Goal: Task Accomplishment & Management: Manage account settings

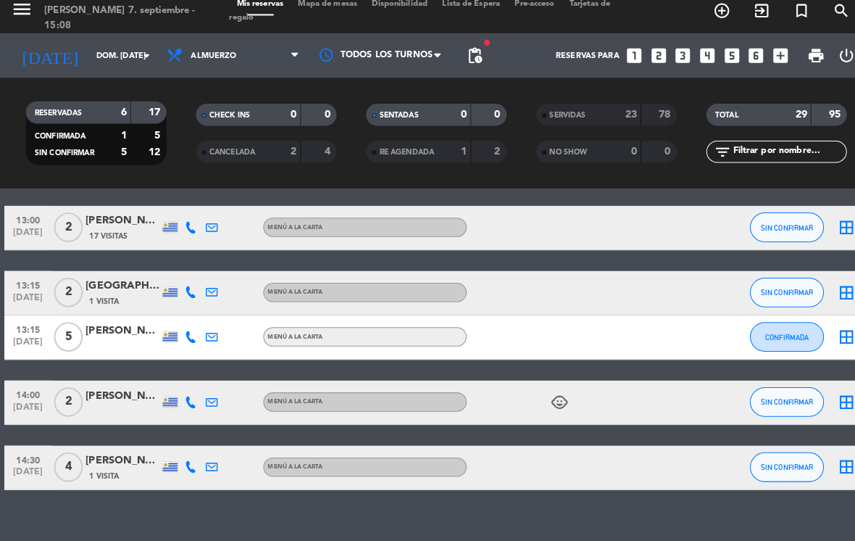
scroll to position [223, 0]
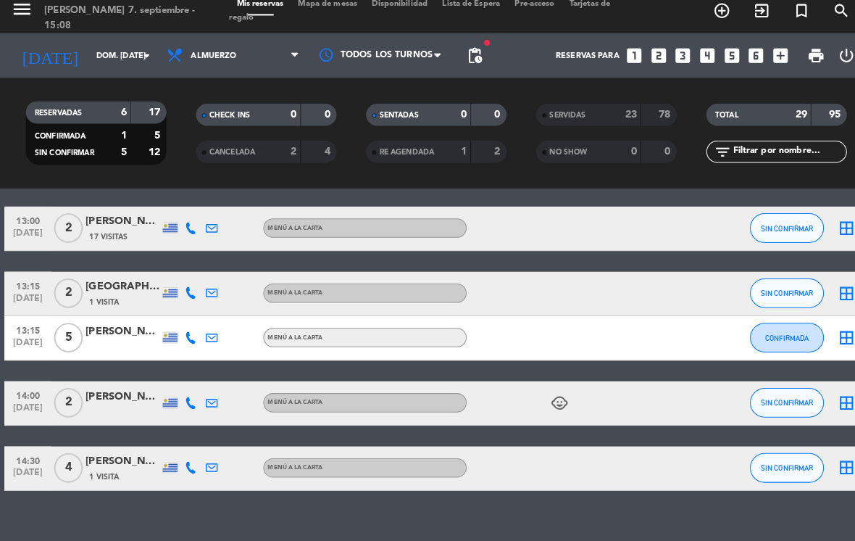
click at [534, 392] on div "child_care" at bounding box center [518, 405] width 122 height 43
click at [545, 402] on icon "child_care" at bounding box center [548, 404] width 17 height 17
click at [530, 388] on div "child_care 1" at bounding box center [518, 405] width 122 height 43
click at [540, 384] on div "child_care" at bounding box center [518, 405] width 122 height 43
click at [533, 389] on div "child_care" at bounding box center [518, 405] width 122 height 43
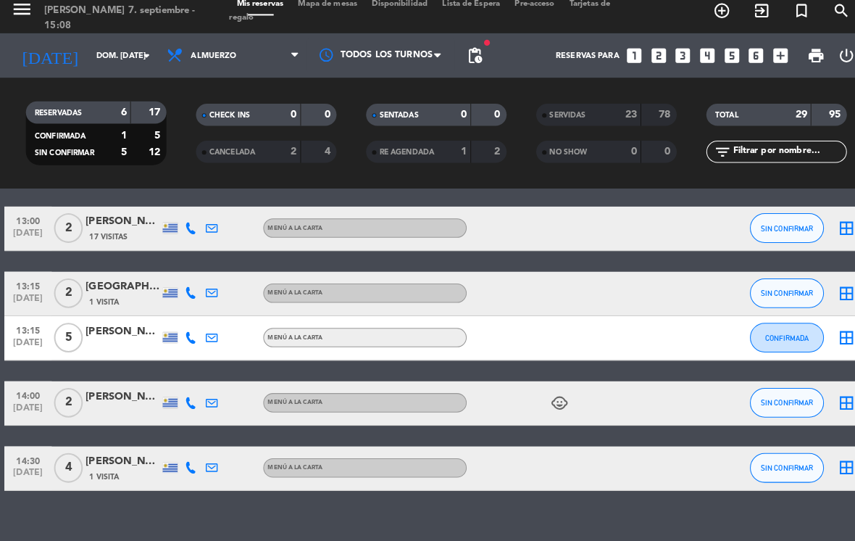
click at [555, 413] on div "child_care" at bounding box center [518, 405] width 122 height 43
click at [533, 401] on div "child_care" at bounding box center [518, 405] width 122 height 43
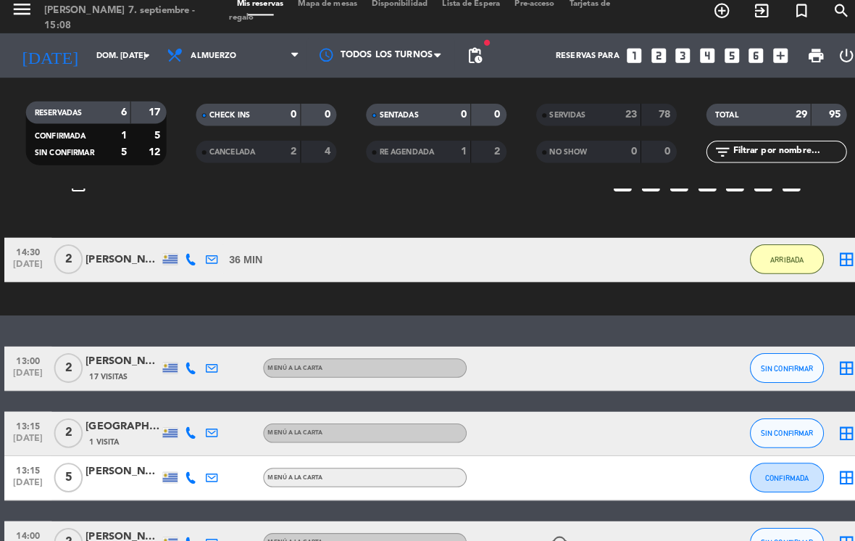
scroll to position [89, 0]
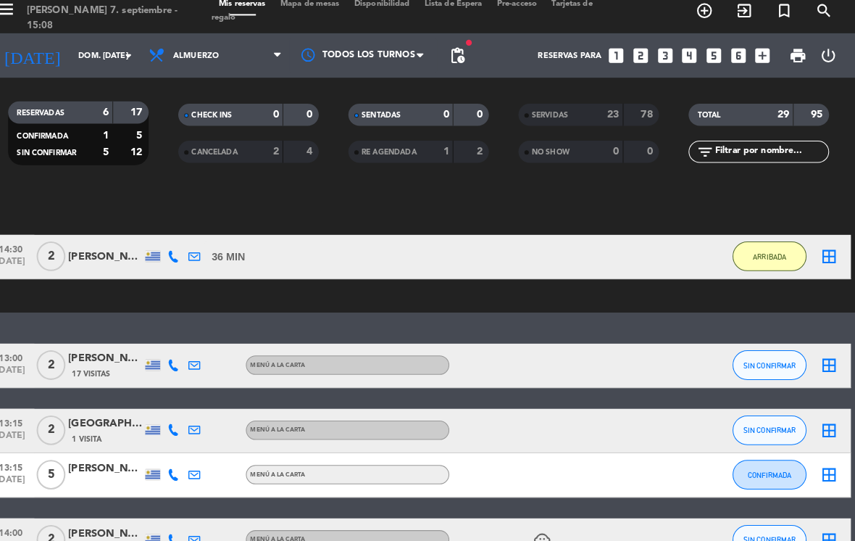
click at [748, 428] on span "SIN CONFIRMAR" at bounding box center [771, 432] width 51 height 8
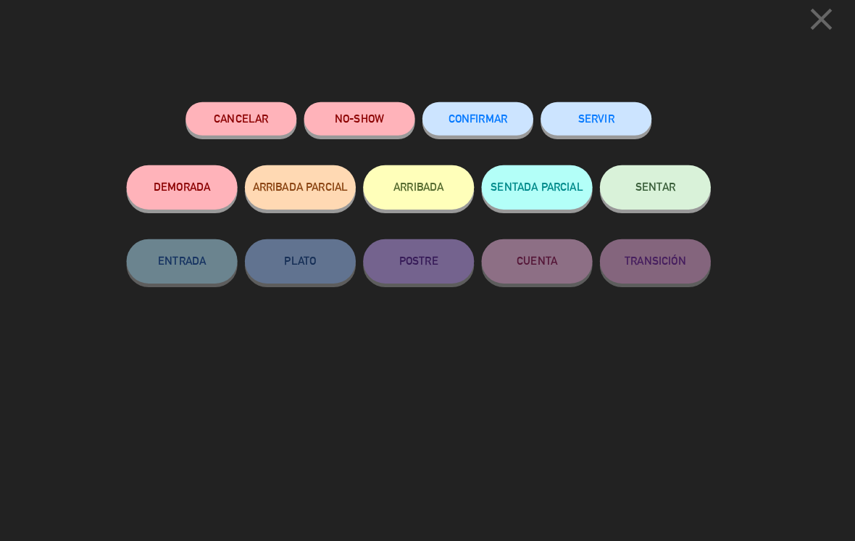
click at [573, 112] on button "SERVIR" at bounding box center [601, 127] width 109 height 33
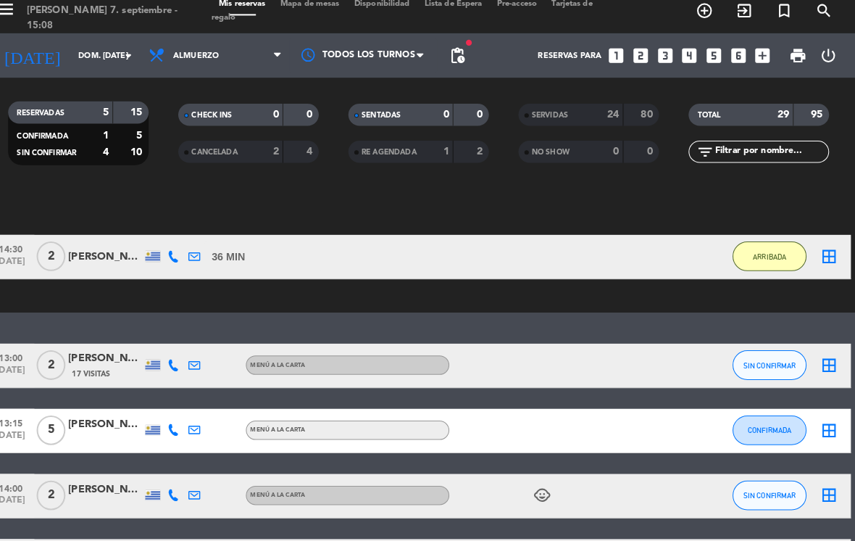
click at [755, 258] on span "ARRIBADA" at bounding box center [771, 262] width 33 height 8
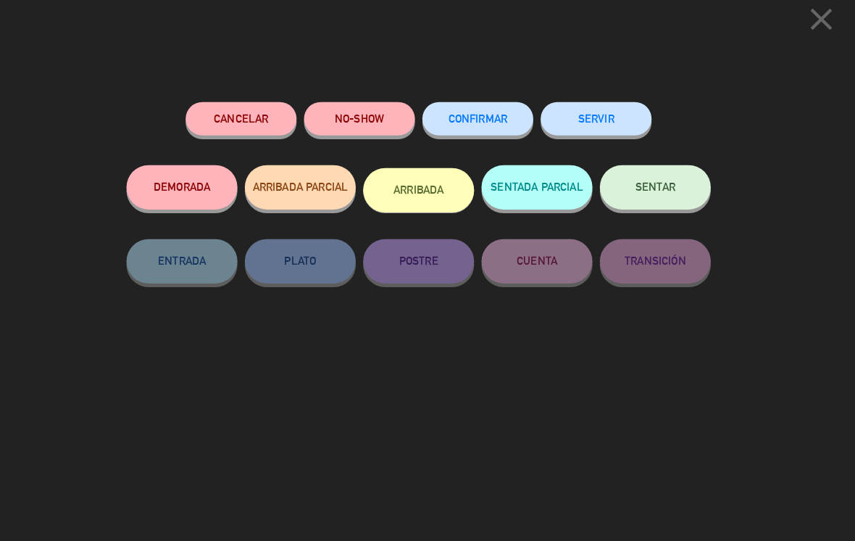
click at [604, 113] on button "SERVIR" at bounding box center [601, 127] width 109 height 33
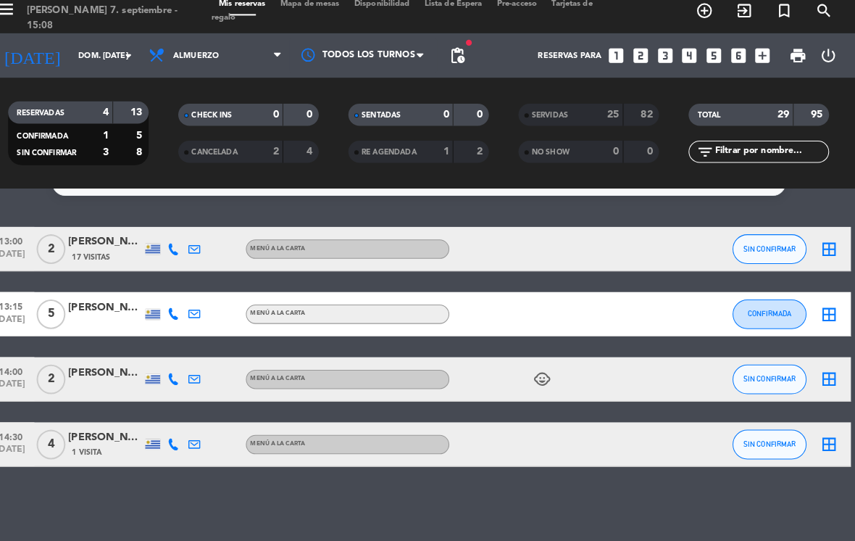
scroll to position [7, 0]
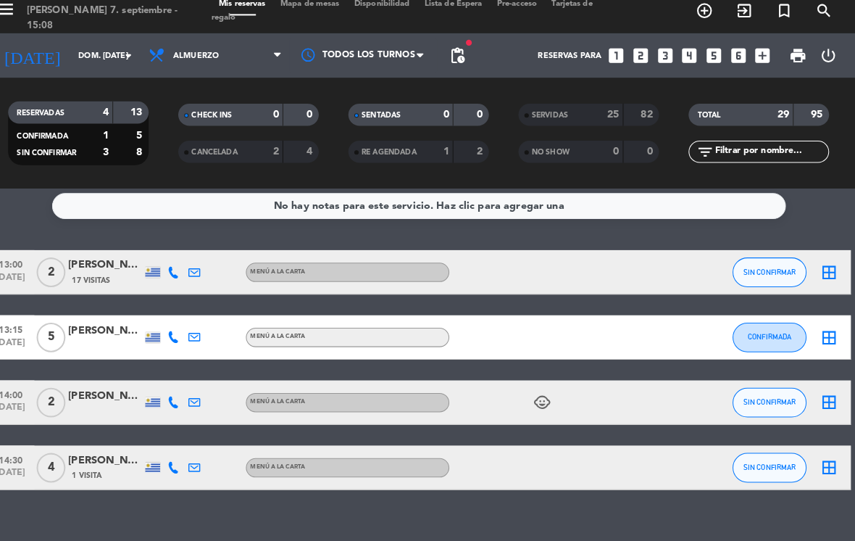
click at [540, 396] on icon "child_care" at bounding box center [548, 404] width 17 height 17
click at [707, 56] on icon "looks_5" at bounding box center [716, 65] width 19 height 19
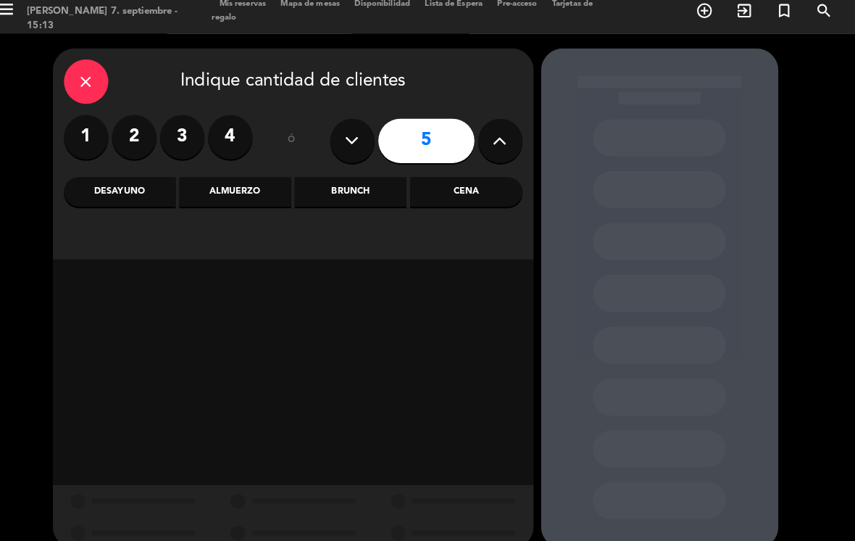
click at [221, 141] on label "4" at bounding box center [242, 144] width 43 height 43
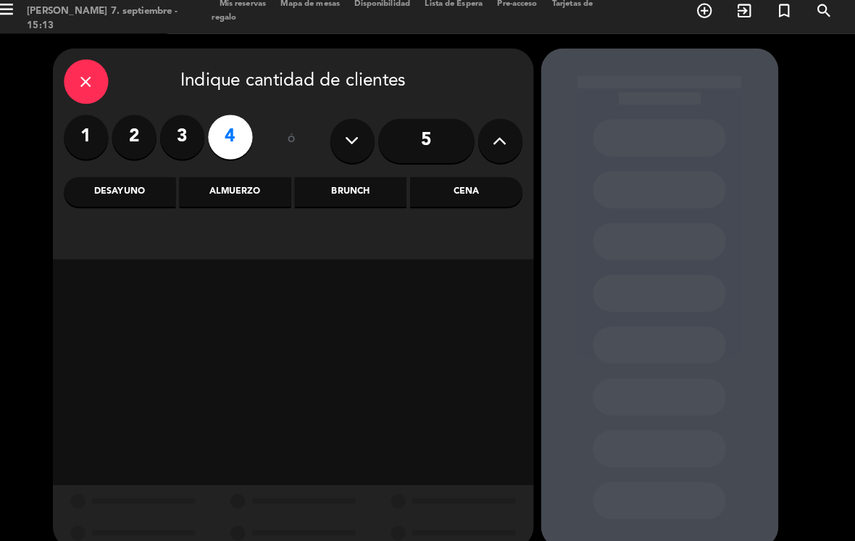
click at [473, 184] on div "Cena" at bounding box center [473, 198] width 109 height 29
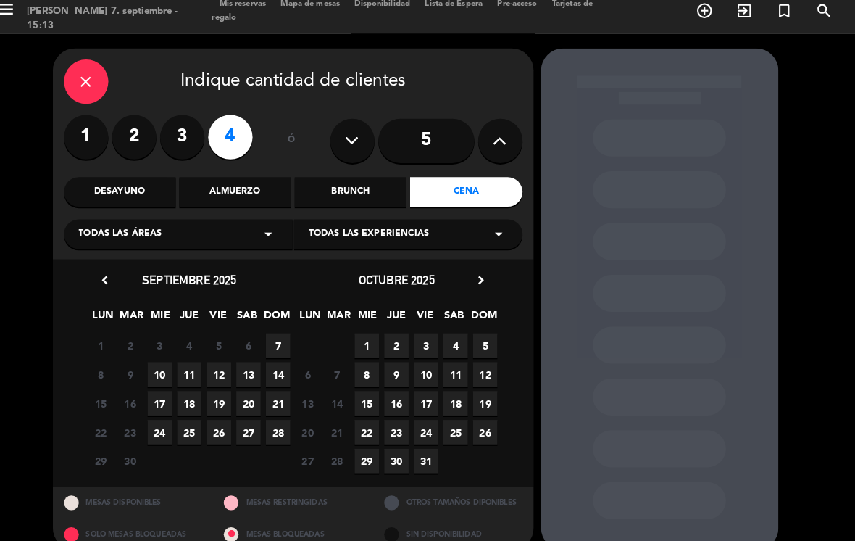
click at [278, 343] on span "7" at bounding box center [290, 349] width 24 height 24
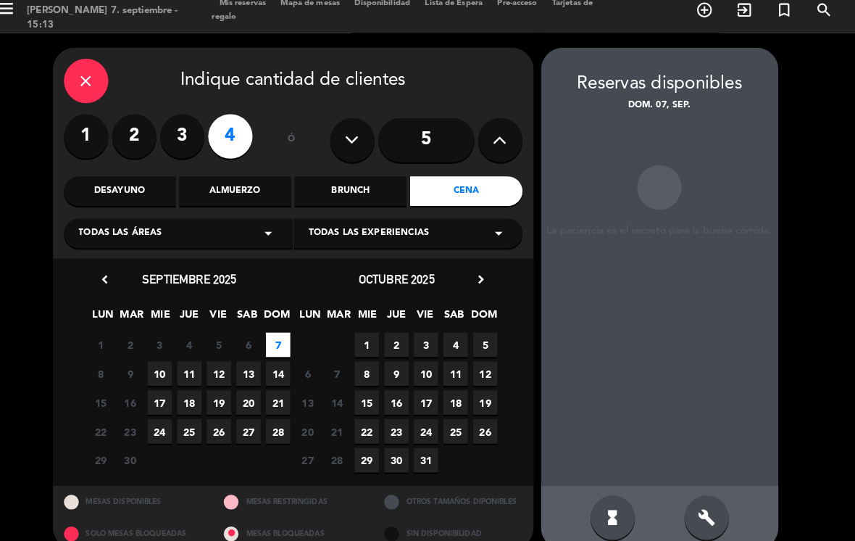
scroll to position [22, 0]
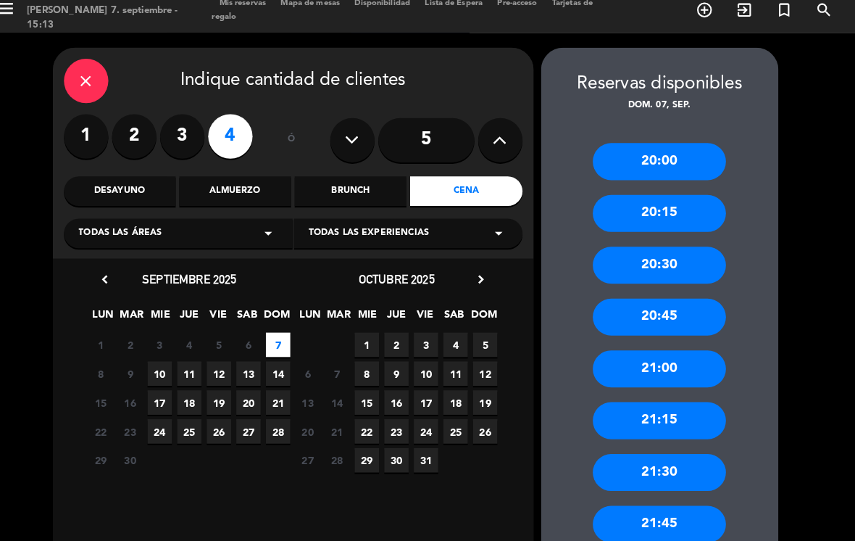
click at [652, 252] on div "20:30" at bounding box center [663, 270] width 130 height 36
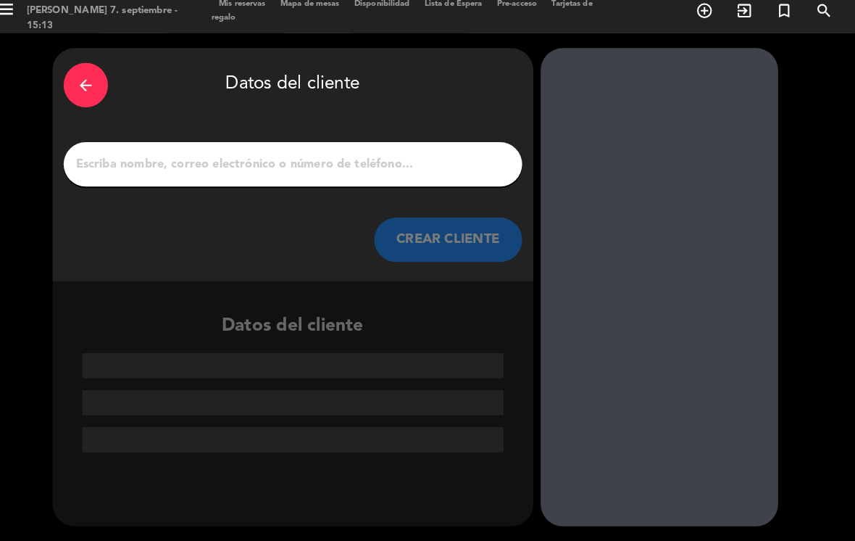
scroll to position [0, 0]
click at [328, 162] on input "1" at bounding box center [305, 172] width 428 height 20
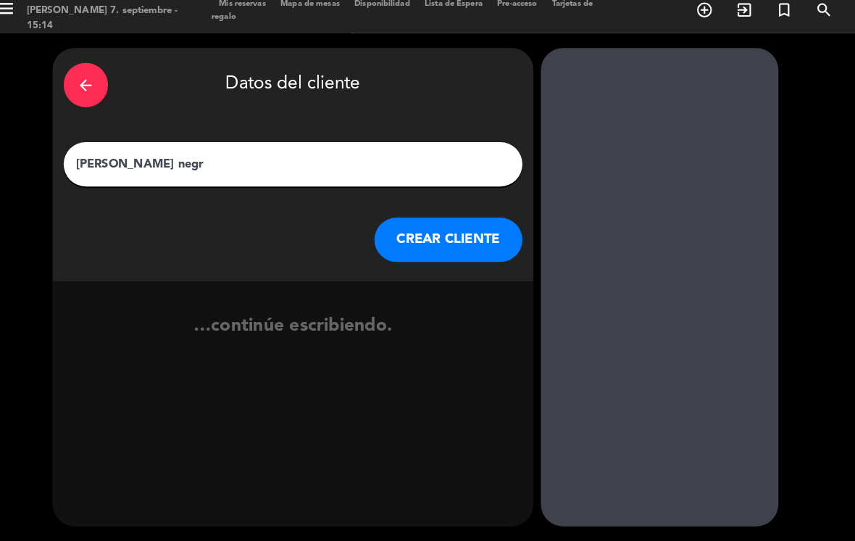
type input "[PERSON_NAME]"
click at [460, 224] on button "CREAR CLIENTE" at bounding box center [456, 245] width 145 height 43
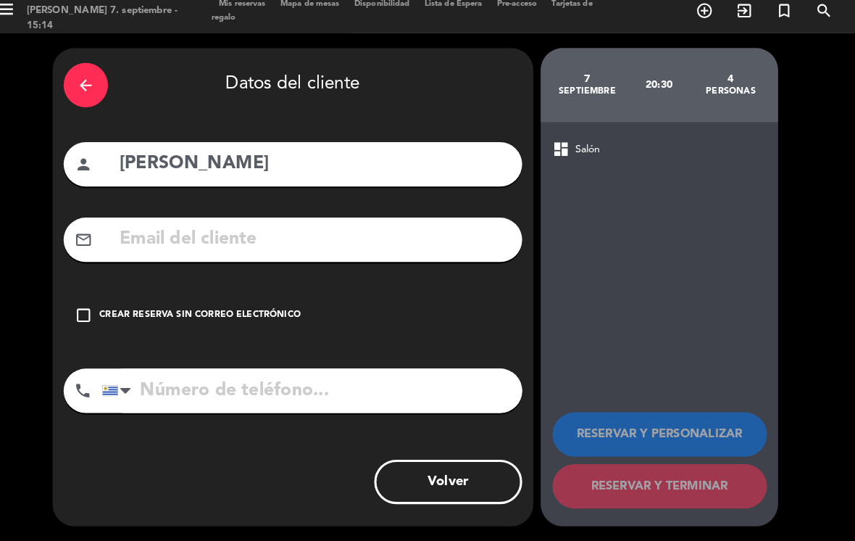
click at [91, 311] on icon "check_box_outline_blank" at bounding box center [99, 319] width 17 height 17
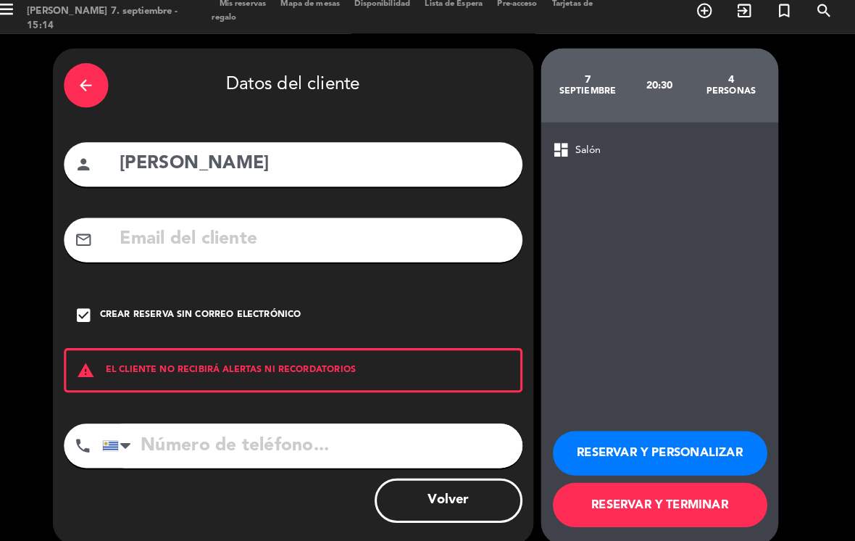
click at [80, 298] on div "check_box Crear reserva sin correo electrónico" at bounding box center [304, 319] width 449 height 43
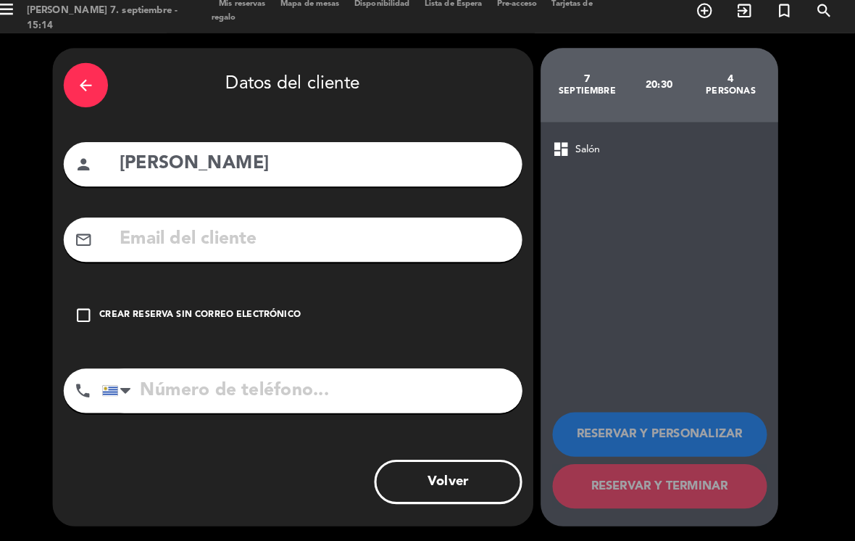
click at [91, 311] on icon "check_box_outline_blank" at bounding box center [99, 319] width 17 height 17
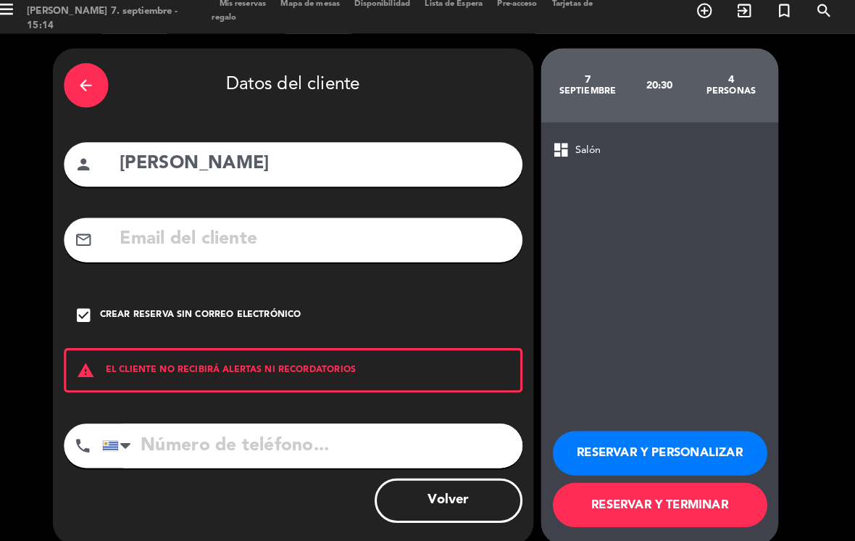
click at [684, 433] on button "RESERVAR Y PERSONALIZAR" at bounding box center [664, 454] width 210 height 43
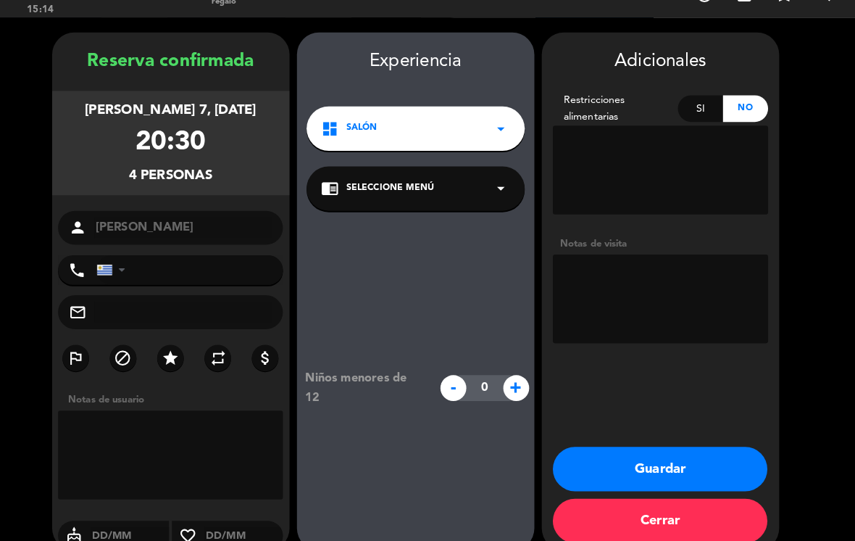
scroll to position [16, 0]
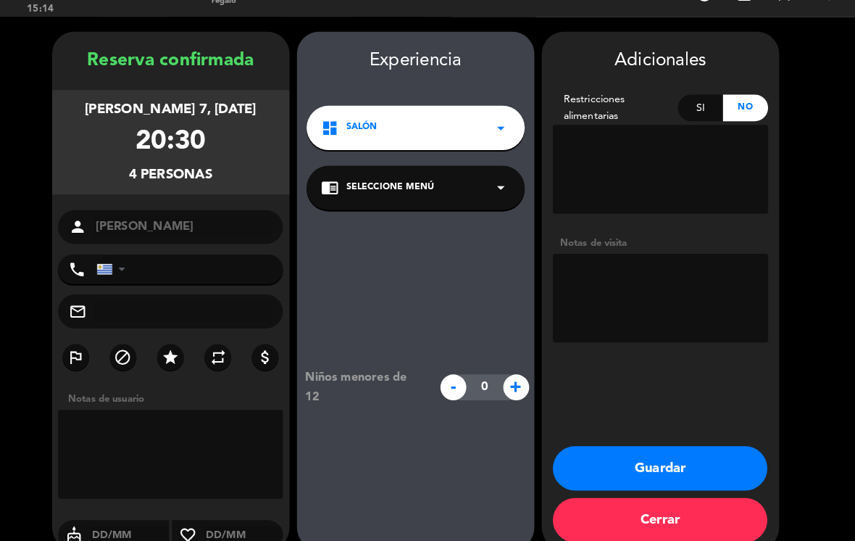
click at [661, 448] on button "Guardar" at bounding box center [664, 469] width 210 height 43
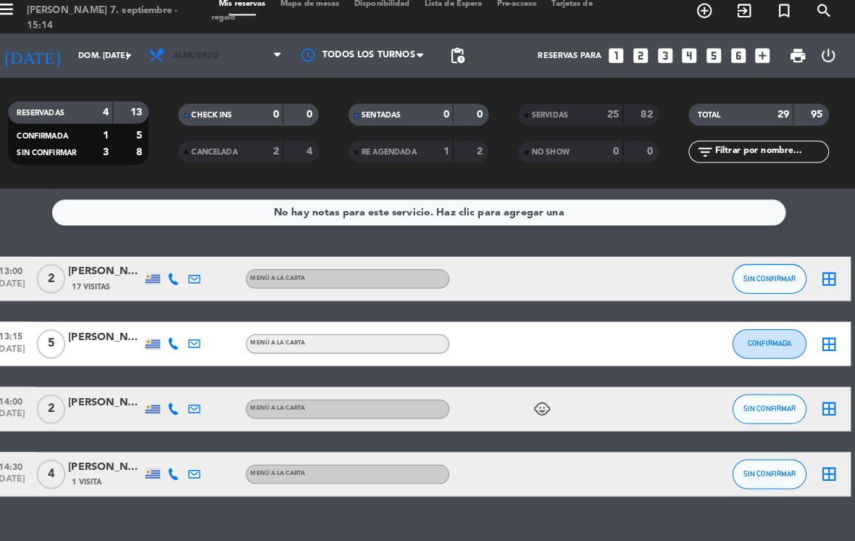
click at [200, 61] on span "Almuerzo" at bounding box center [209, 65] width 45 height 9
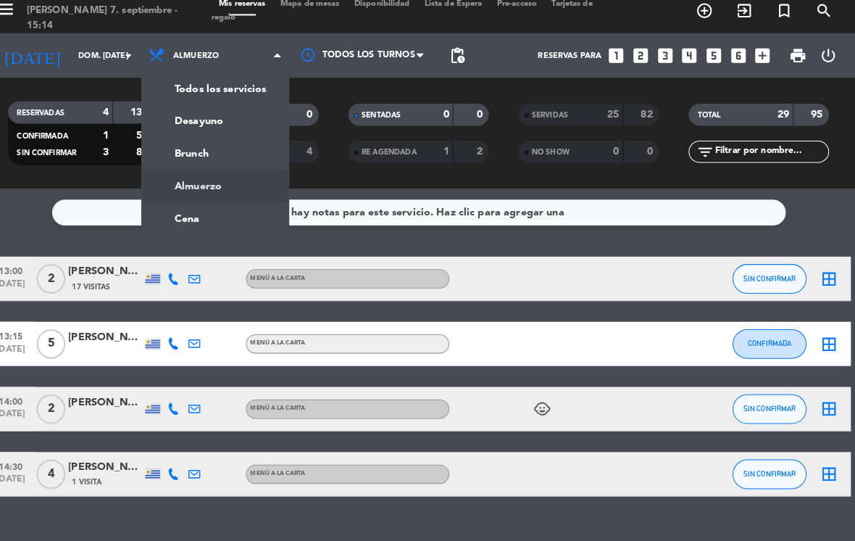
click at [196, 195] on ng-component "menu I'marangatu [PERSON_NAME] 7. septiembre - 15:14 Mis reservas Mapa de mesas…" at bounding box center [427, 270] width 855 height 541
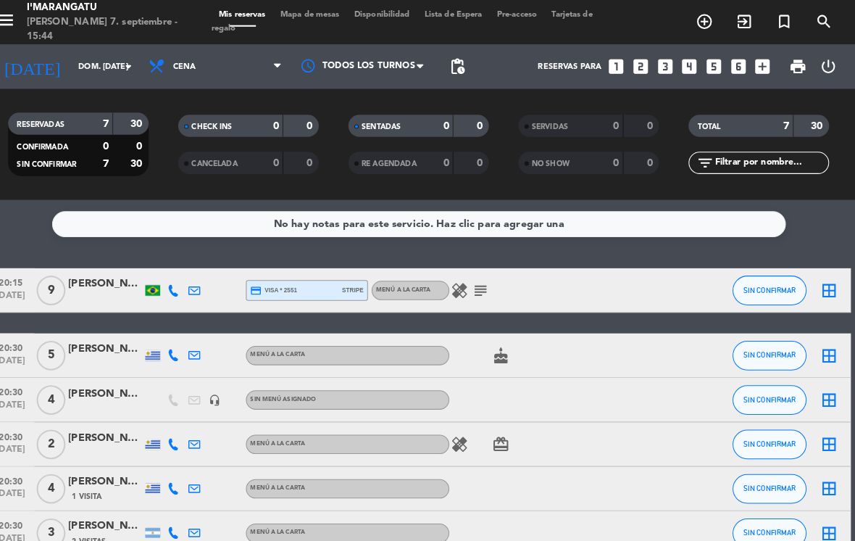
click at [459, 275] on icon "healing" at bounding box center [467, 283] width 17 height 17
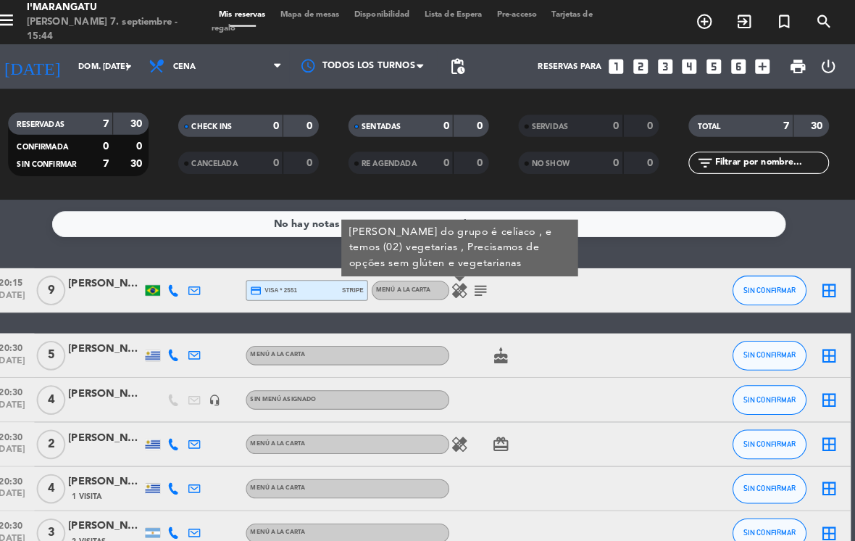
click at [621, 281] on div "20:15 [DATE] 9 [PERSON_NAME] [PERSON_NAME] Vacilotto [PERSON_NAME] credit_card …" at bounding box center [427, 283] width 846 height 43
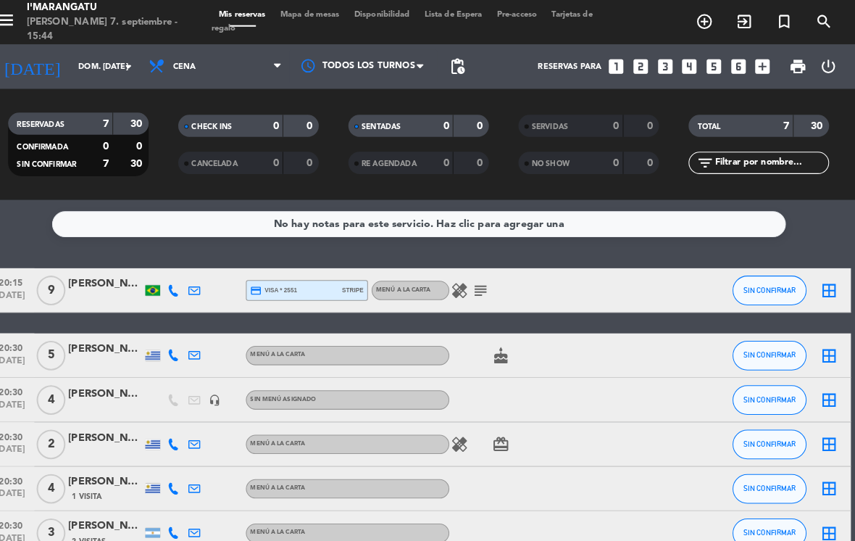
click at [459, 275] on icon "healing" at bounding box center [467, 283] width 17 height 17
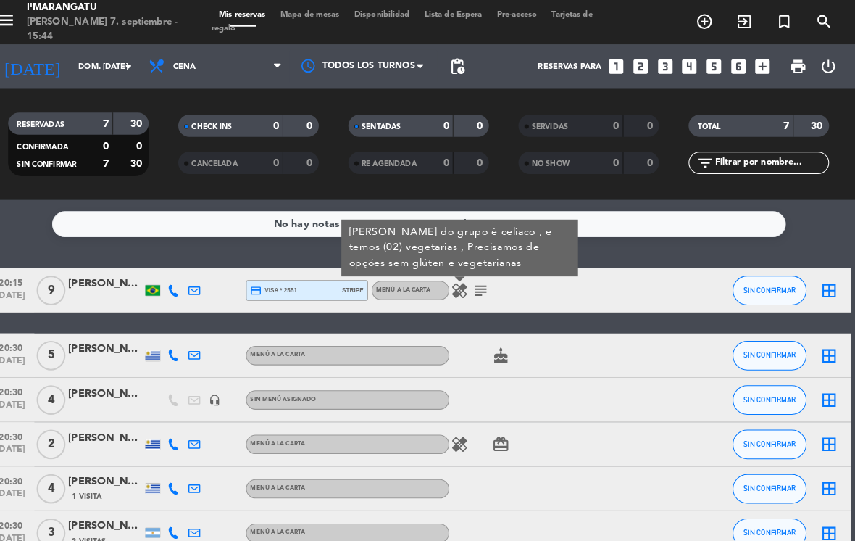
click at [528, 295] on div "20:15 [DATE] 9 [PERSON_NAME] [PERSON_NAME] Vacilotto [PERSON_NAME] credit_card …" at bounding box center [427, 434] width 846 height 345
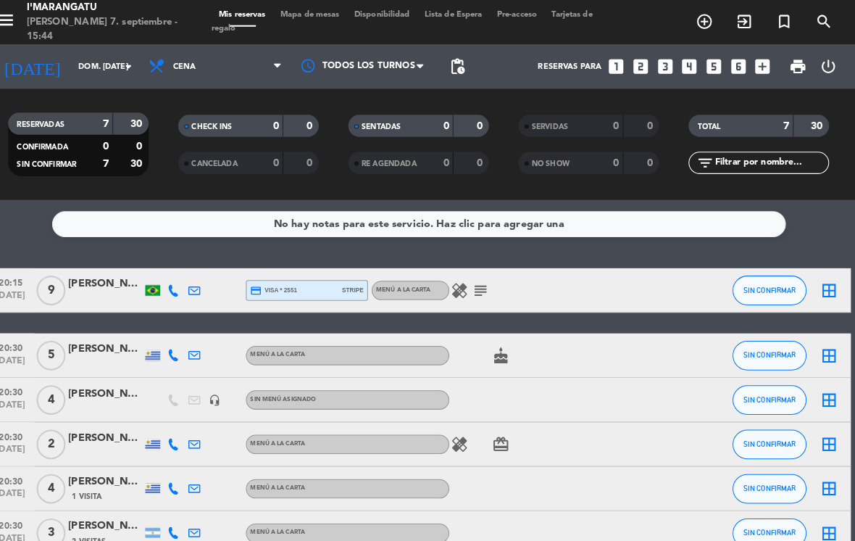
click at [499, 339] on icon "cake" at bounding box center [507, 347] width 17 height 17
click at [599, 285] on div "20:15 [DATE] 9 [PERSON_NAME] [PERSON_NAME] Vacilotto [PERSON_NAME] credit_card …" at bounding box center [427, 434] width 846 height 345
click at [459, 426] on icon "healing" at bounding box center [467, 434] width 17 height 17
click at [599, 262] on div at bounding box center [598, 283] width 39 height 43
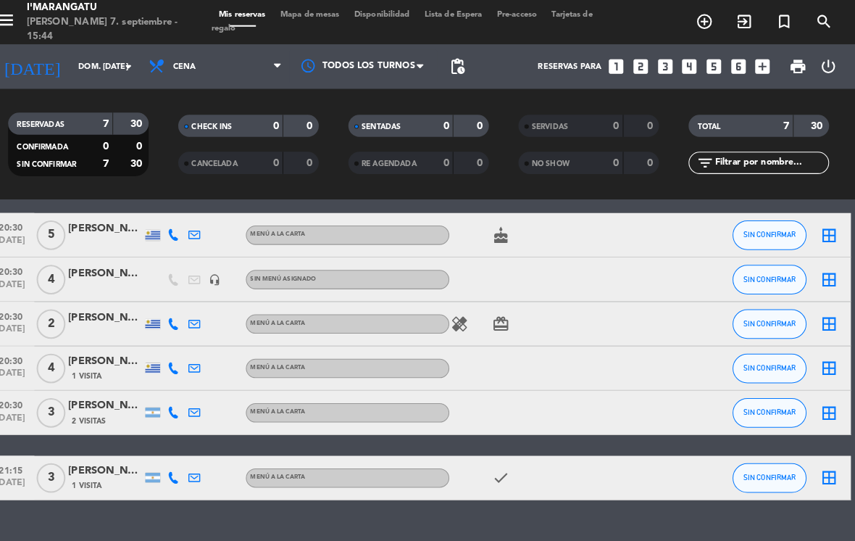
scroll to position [117, 0]
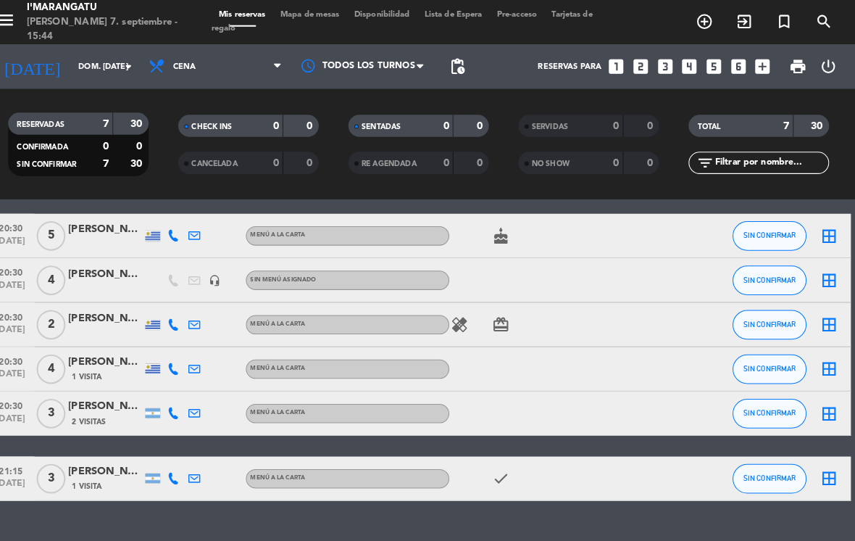
click at [499, 309] on icon "card_giftcard" at bounding box center [507, 317] width 17 height 17
click at [596, 302] on div at bounding box center [598, 317] width 39 height 43
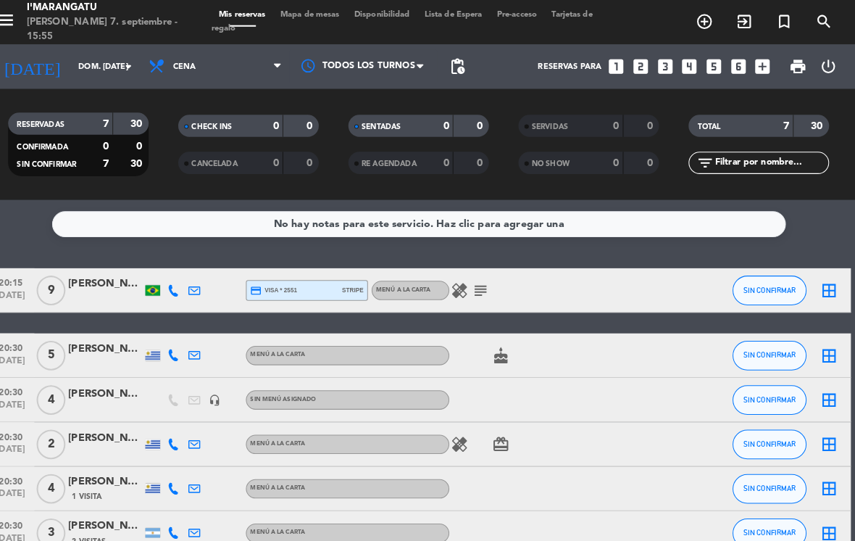
scroll to position [0, 0]
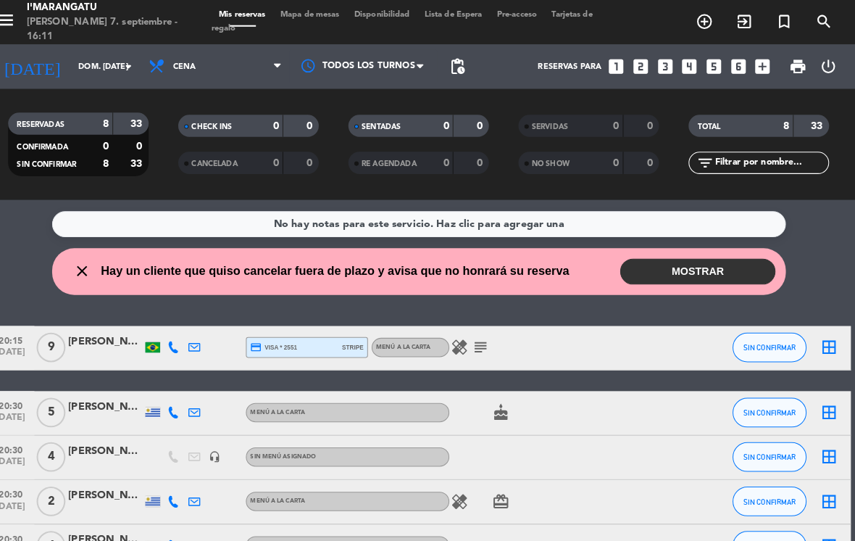
click at [96, 54] on input "dom. [DATE]" at bounding box center [140, 66] width 107 height 24
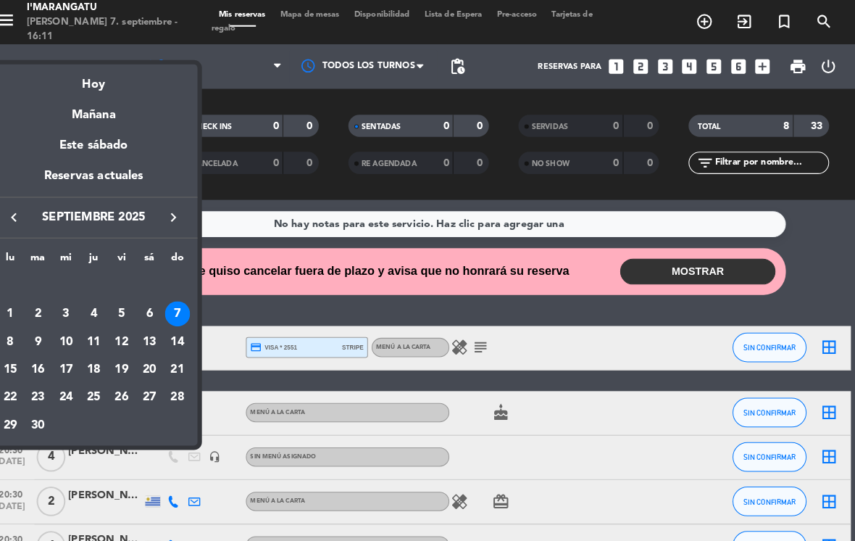
click at [171, 54] on div at bounding box center [427, 270] width 855 height 541
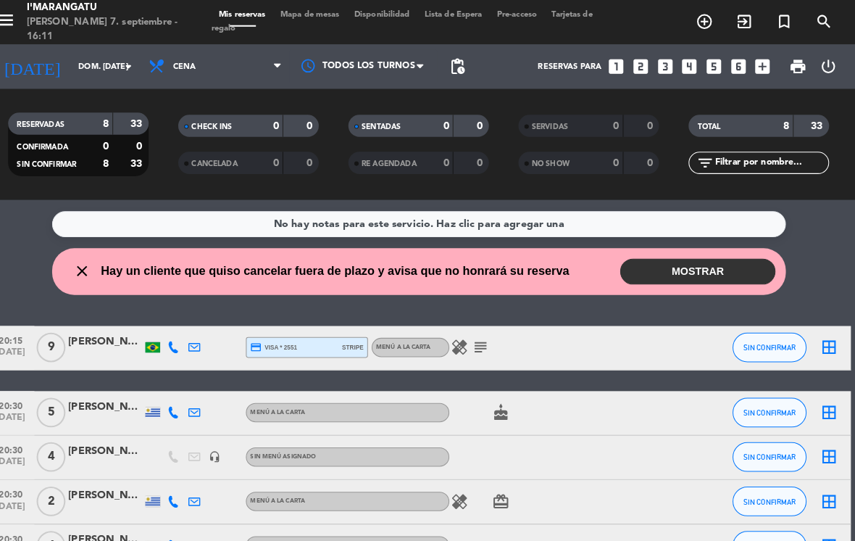
click at [192, 49] on span "Cena" at bounding box center [228, 65] width 145 height 32
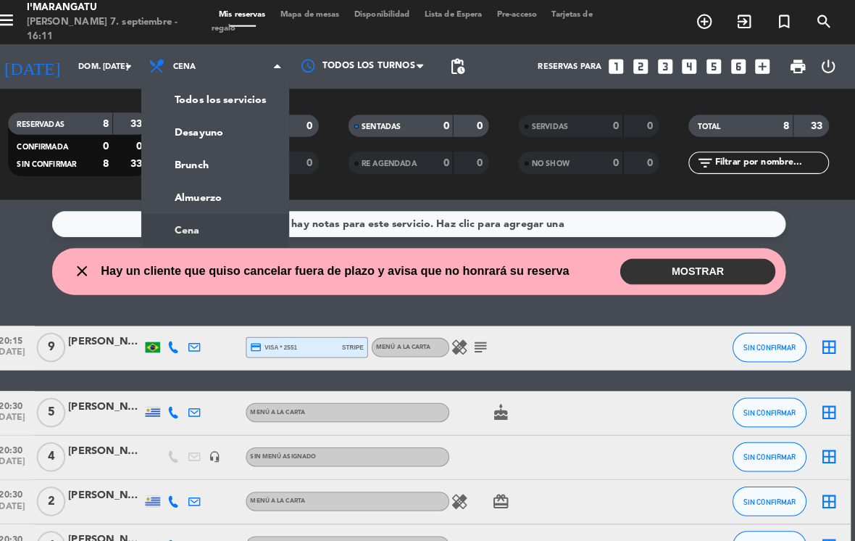
click at [178, 170] on div "menu I'marangatu [PERSON_NAME] 7. septiembre - 16:11 Mis reservas Mapa de mesas…" at bounding box center [427, 98] width 855 height 196
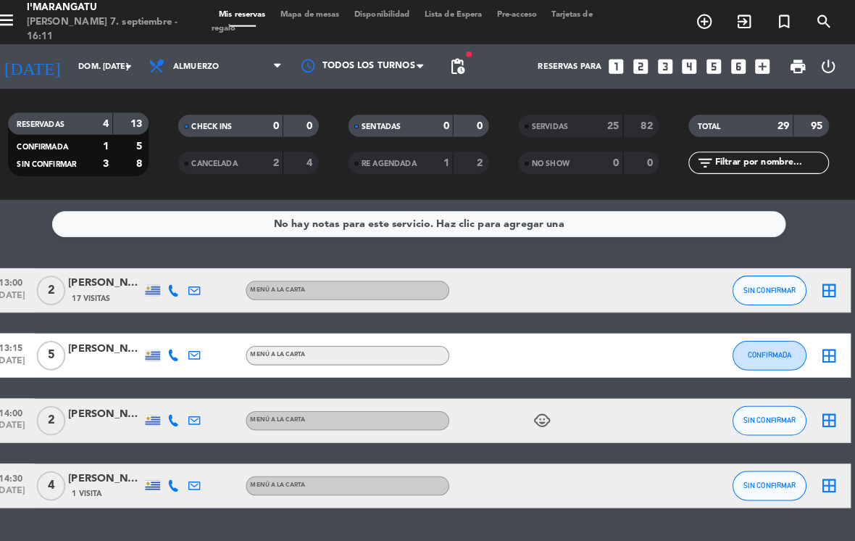
click at [88, 62] on input "dom. [DATE]" at bounding box center [140, 66] width 107 height 24
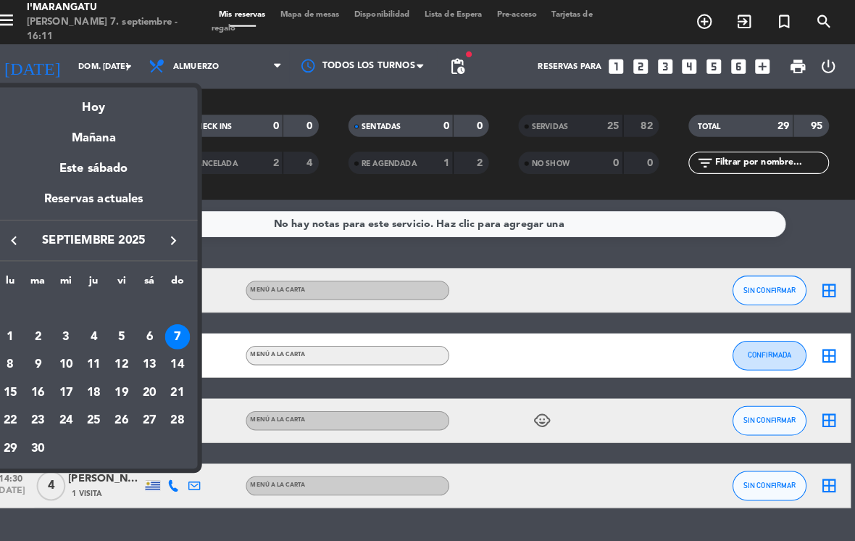
click at [204, 56] on div at bounding box center [427, 270] width 855 height 541
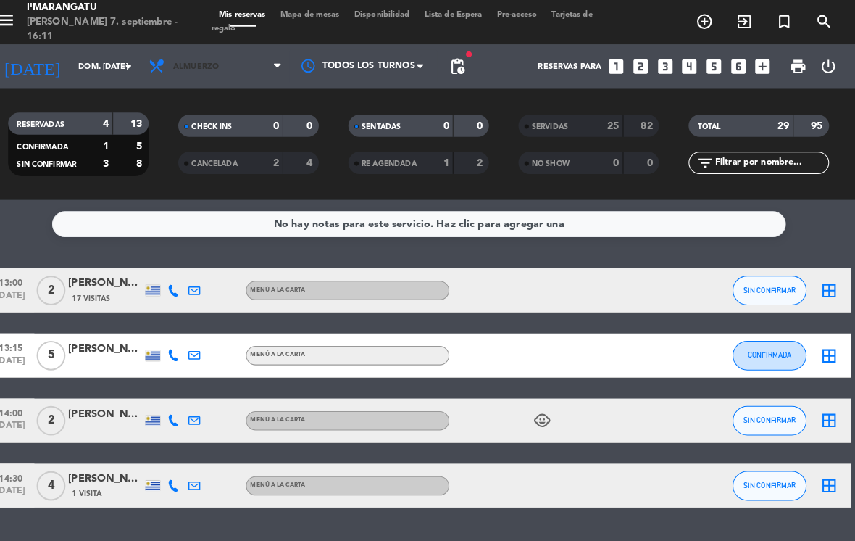
click at [232, 65] on span "Almuerzo" at bounding box center [228, 65] width 145 height 32
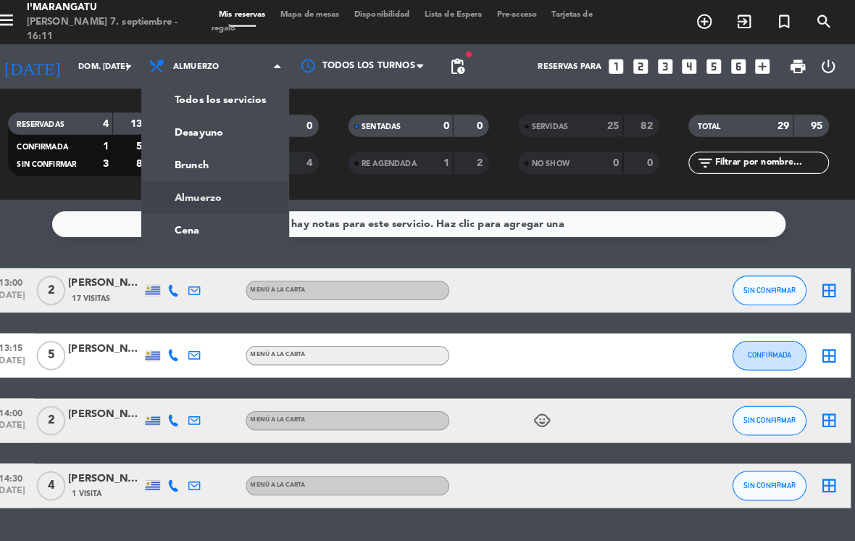
click at [204, 218] on ng-component "menu I'marangatu [PERSON_NAME] 7. septiembre - 16:11 Mis reservas Mapa de mesas…" at bounding box center [427, 270] width 855 height 541
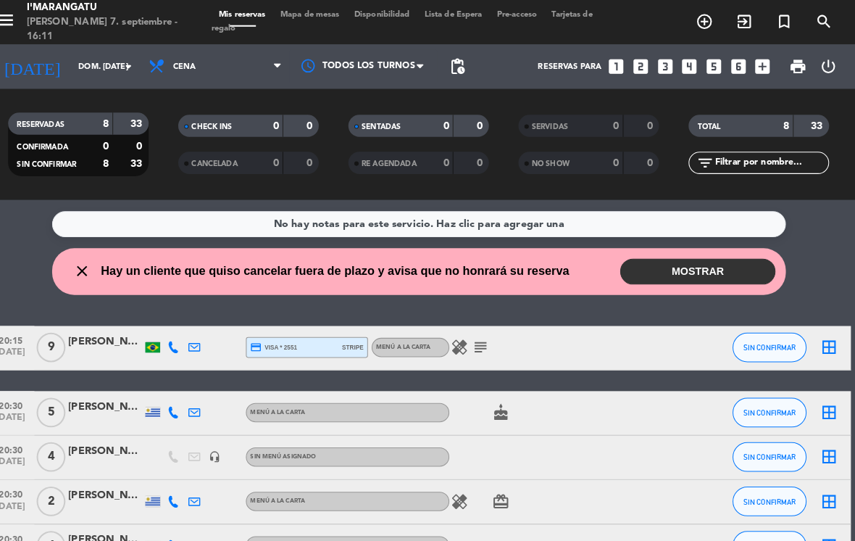
click at [678, 260] on button "MOSTRAR" at bounding box center [701, 265] width 152 height 25
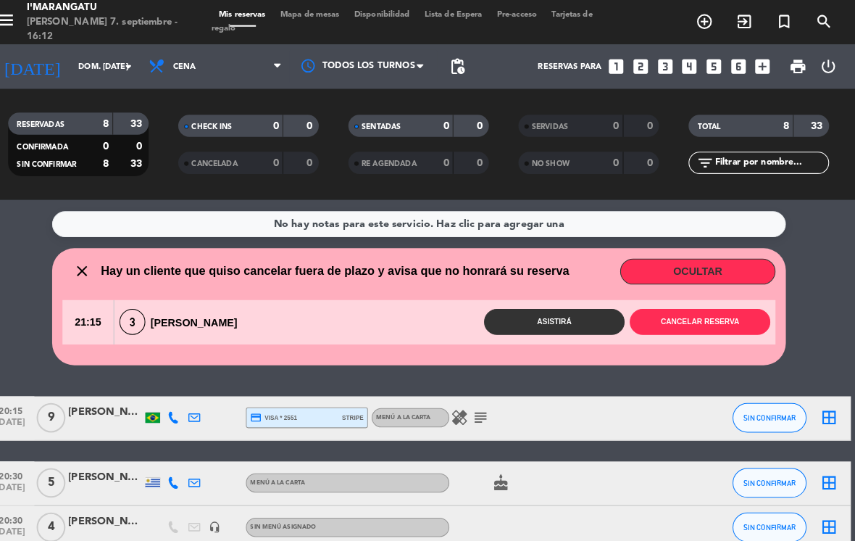
click at [710, 318] on button "Cancelar reserva" at bounding box center [703, 314] width 138 height 25
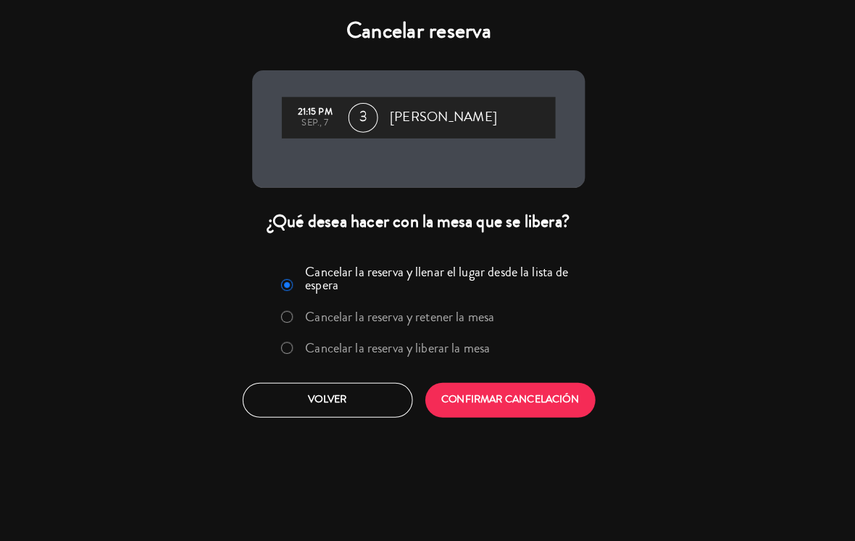
click at [510, 390] on button "CONFIRMAR CANCELACIÓN" at bounding box center [517, 392] width 167 height 34
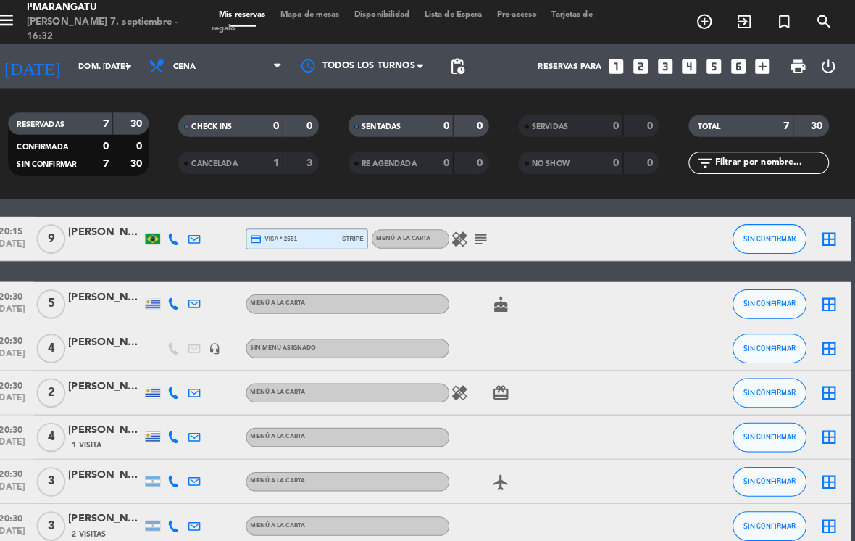
scroll to position [49, 0]
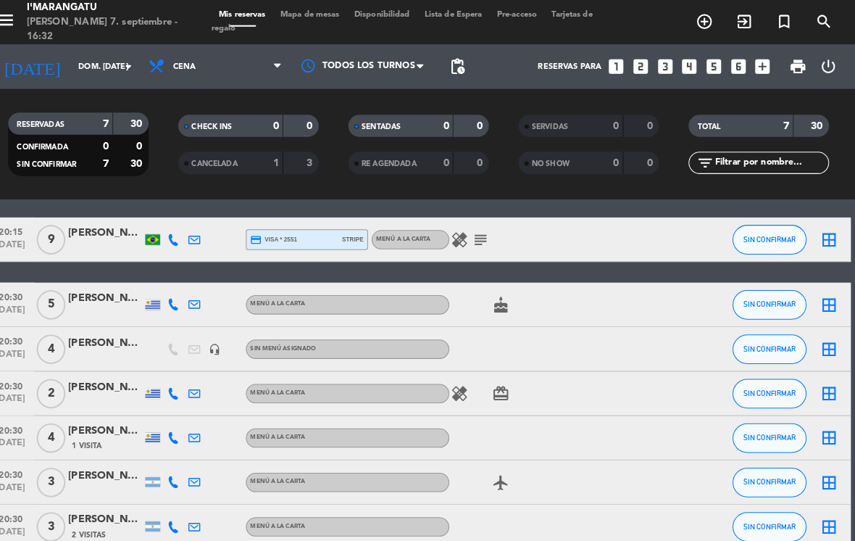
click at [479, 229] on icon "subject" at bounding box center [487, 234] width 17 height 17
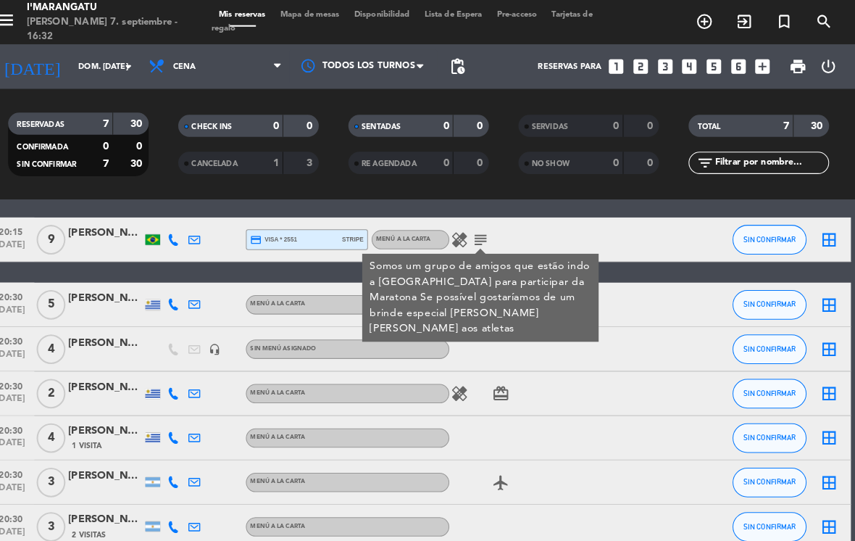
scroll to position [45, 0]
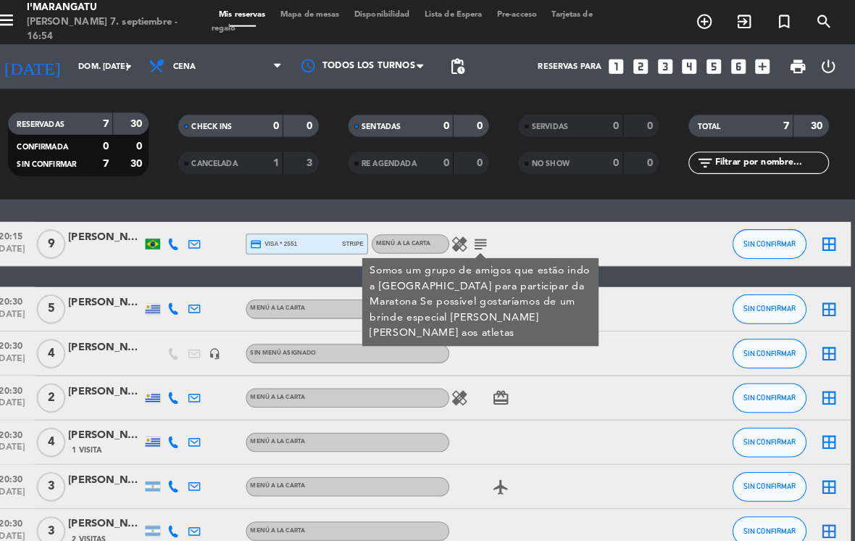
click at [87, 64] on input "dom. [DATE]" at bounding box center [140, 66] width 107 height 24
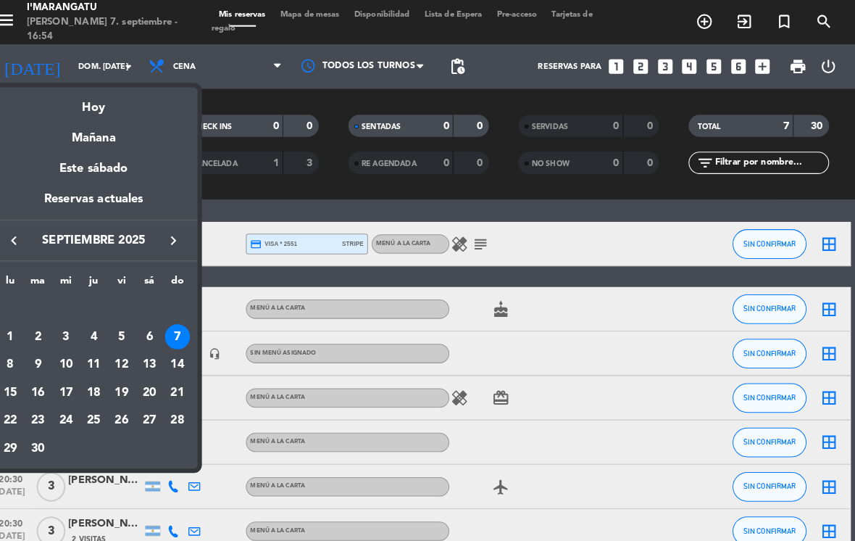
click at [14, 347] on div "8" at bounding box center [26, 357] width 25 height 25
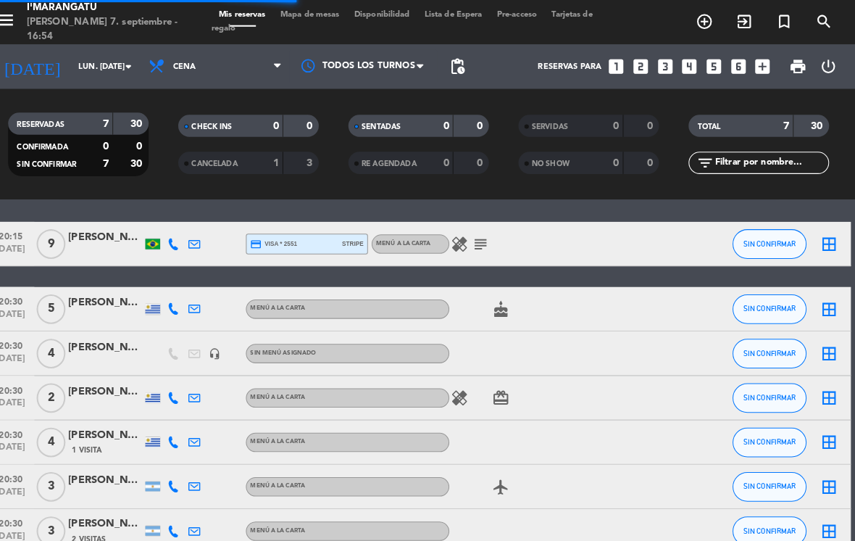
scroll to position [0, 0]
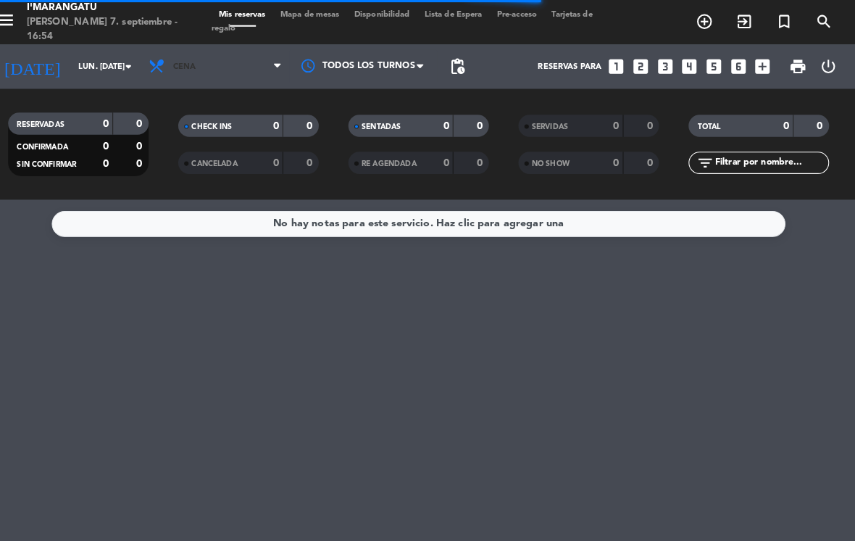
click at [157, 55] on span "Cena" at bounding box center [228, 65] width 145 height 32
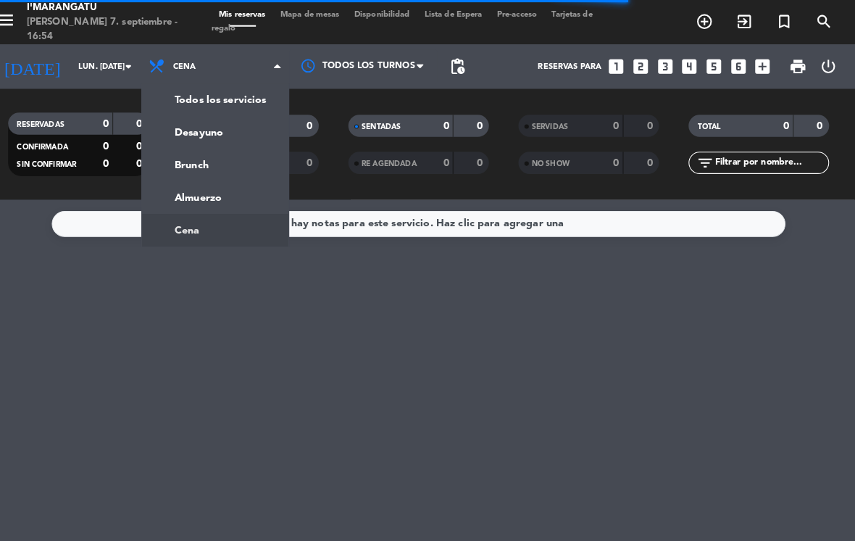
click at [167, 191] on div "menu I'marangatu [PERSON_NAME] 7. septiembre - 16:54 Mis reservas Mapa de mesas…" at bounding box center [427, 98] width 855 height 196
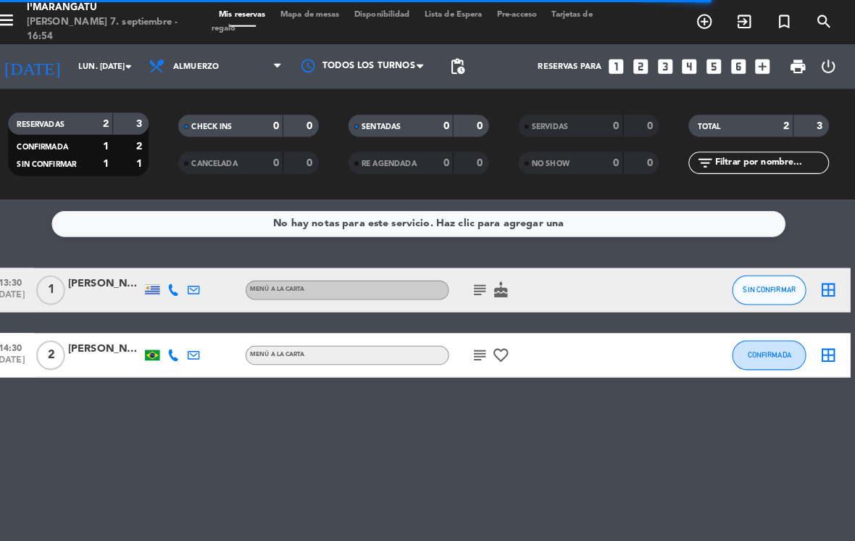
click at [87, 64] on input "lun. [DATE]" at bounding box center [140, 66] width 107 height 24
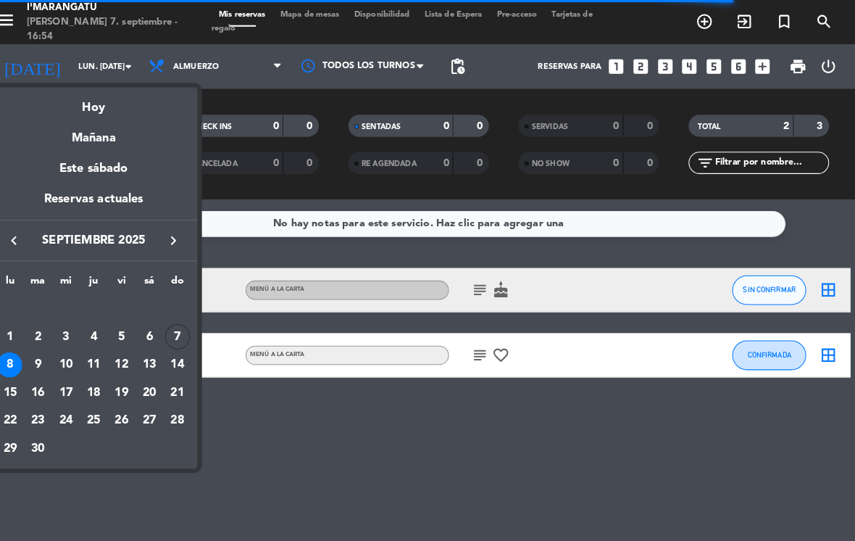
click at [179, 325] on div "7" at bounding box center [191, 329] width 25 height 25
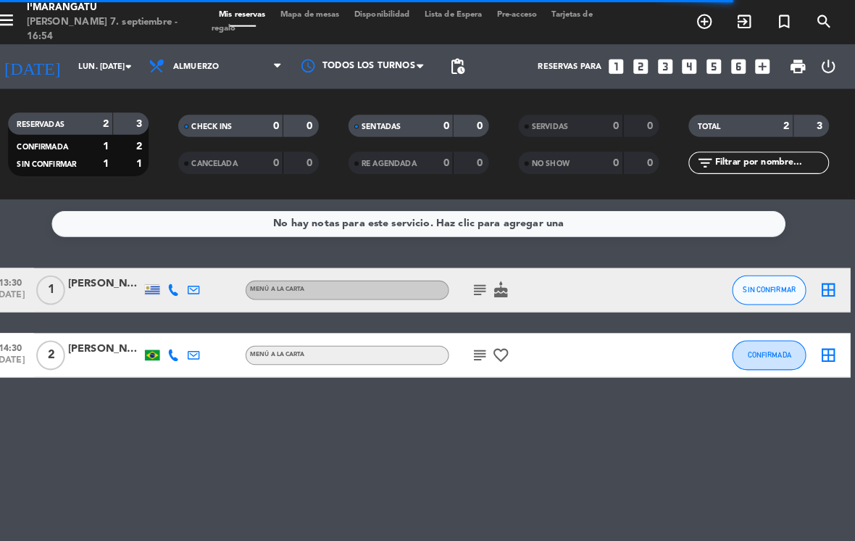
type input "dom. [DATE]"
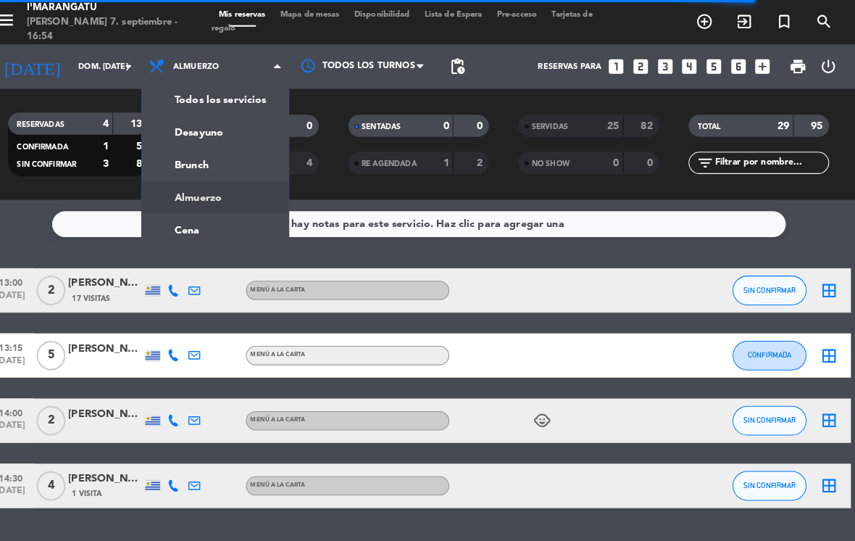
click at [172, 225] on ng-component "menu I'marangatu [PERSON_NAME] 7. septiembre - 16:54 Mis reservas Mapa de mesas…" at bounding box center [427, 270] width 855 height 541
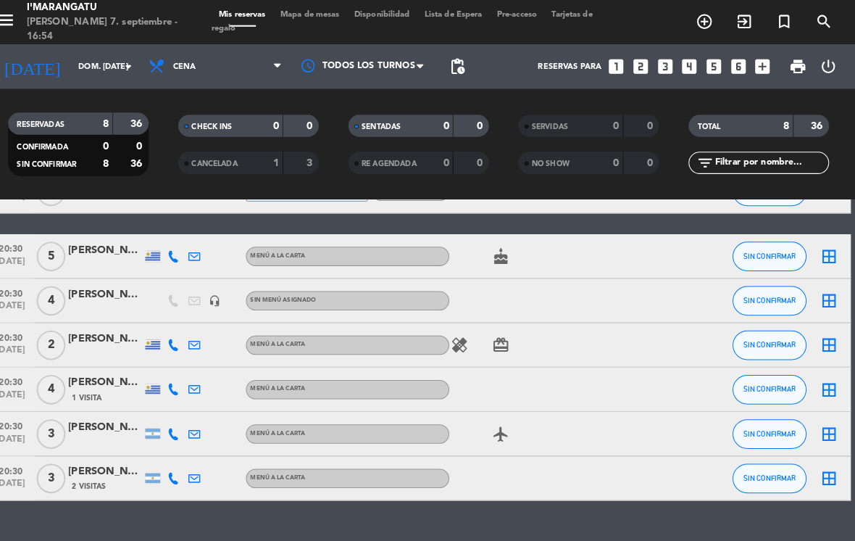
scroll to position [140, 0]
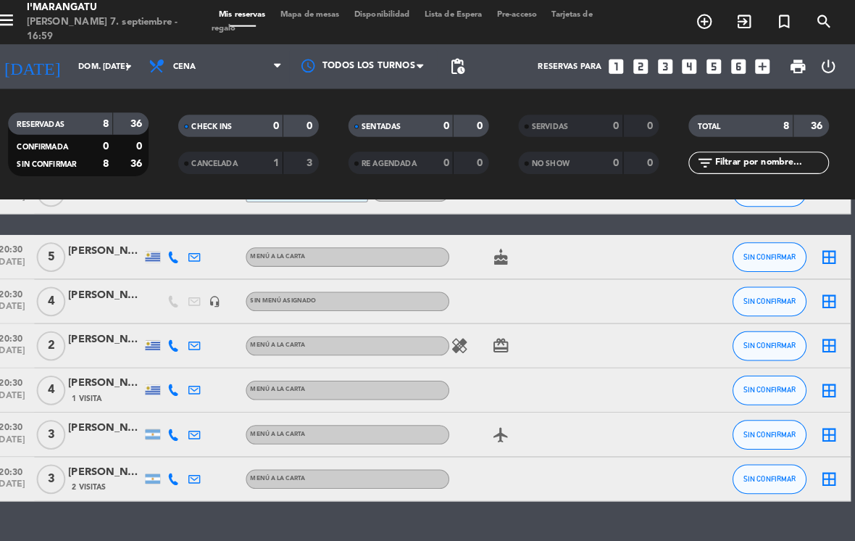
click at [636, 63] on icon "looks_two" at bounding box center [645, 65] width 19 height 19
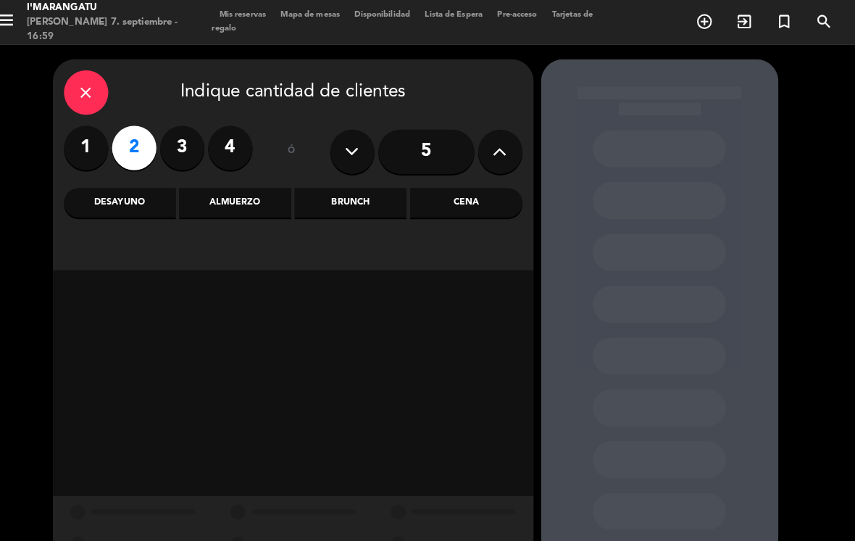
click at [226, 199] on div "Almuerzo" at bounding box center [247, 198] width 109 height 29
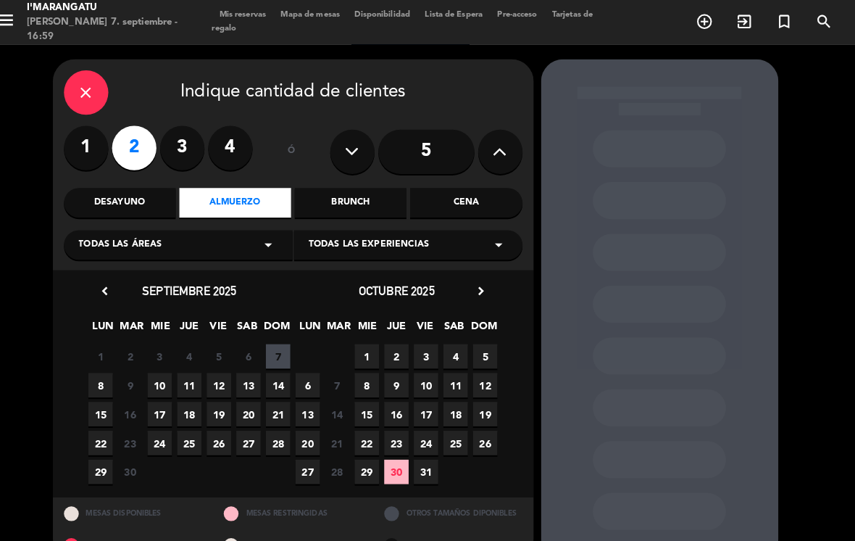
click at [454, 192] on div "Cena" at bounding box center [473, 198] width 109 height 29
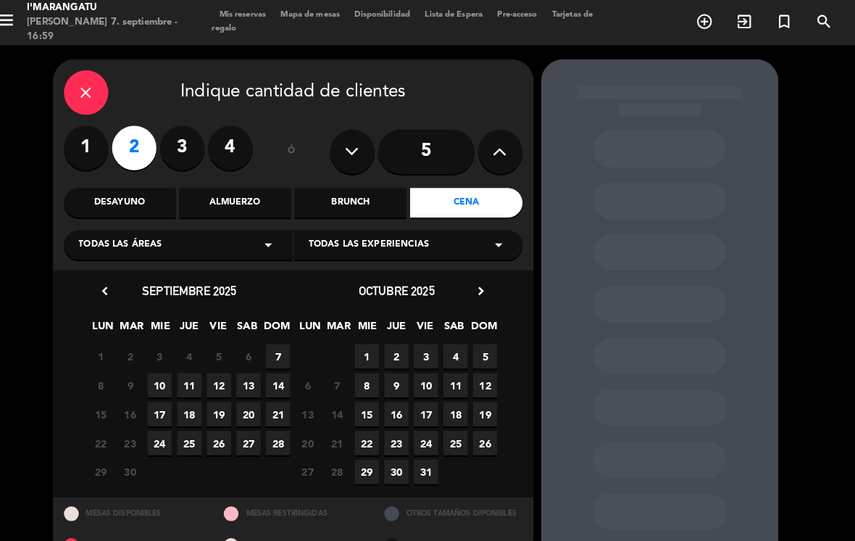
click at [481, 286] on icon "chevron_right" at bounding box center [488, 285] width 15 height 15
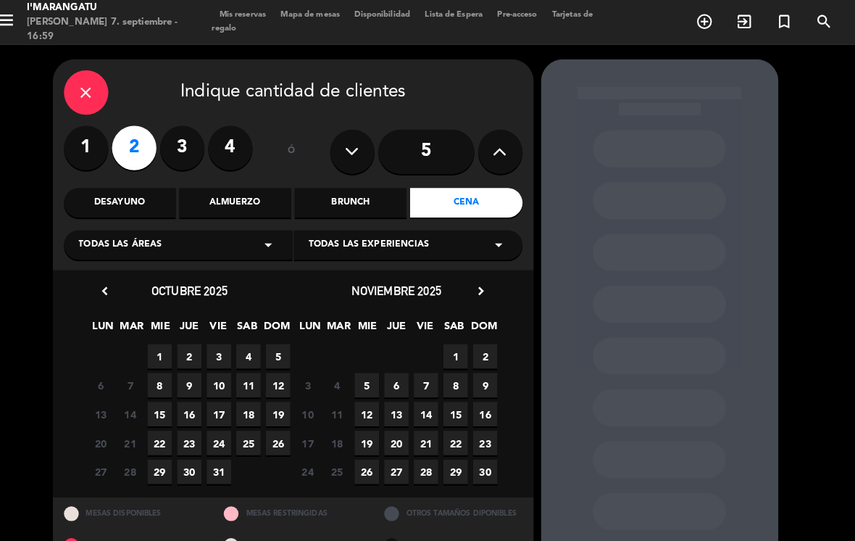
click at [481, 284] on icon "chevron_right" at bounding box center [488, 285] width 15 height 15
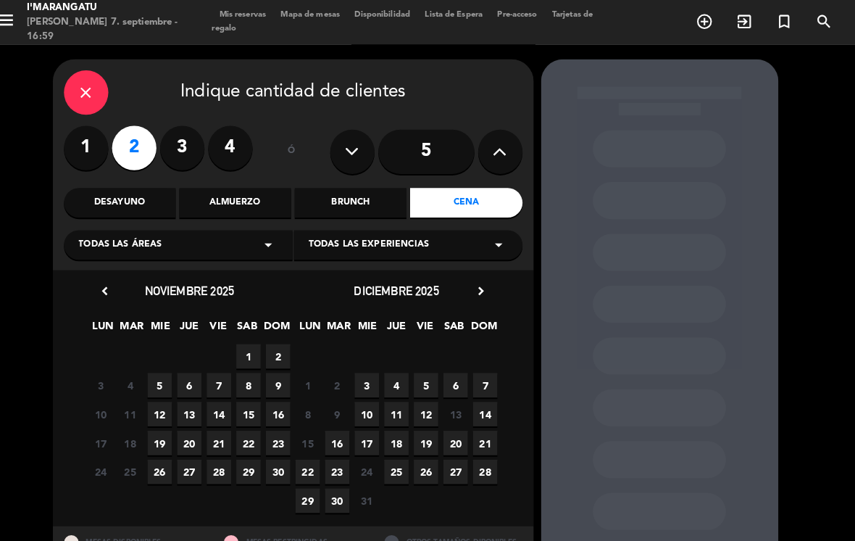
click at [481, 288] on icon "chevron_right" at bounding box center [488, 285] width 15 height 15
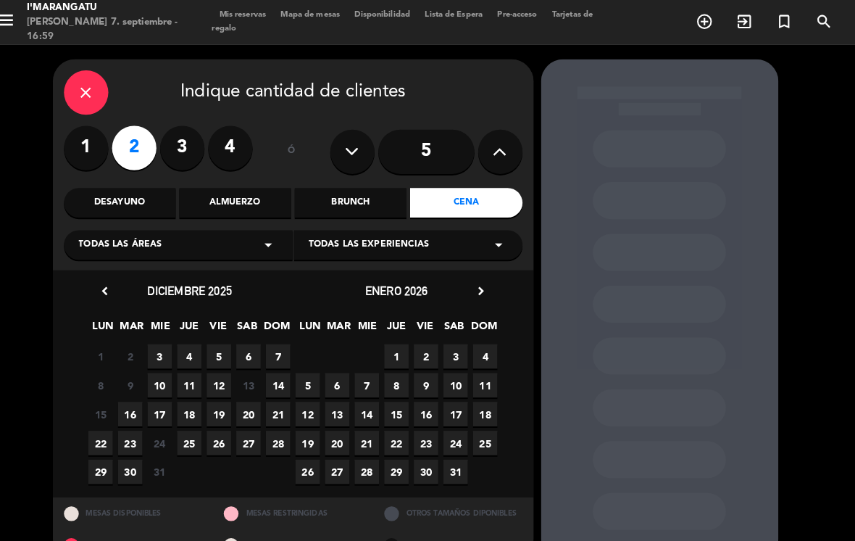
click at [422, 346] on span "2" at bounding box center [434, 349] width 24 height 24
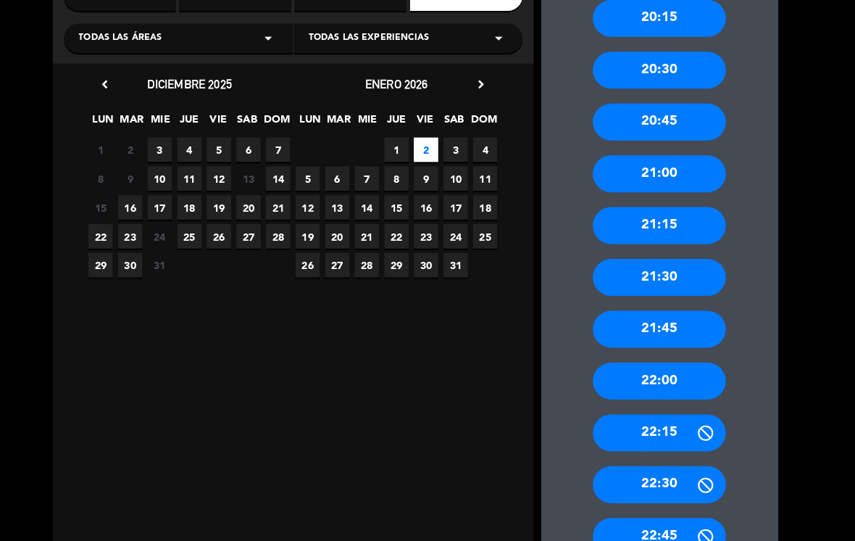
scroll to position [207, 0]
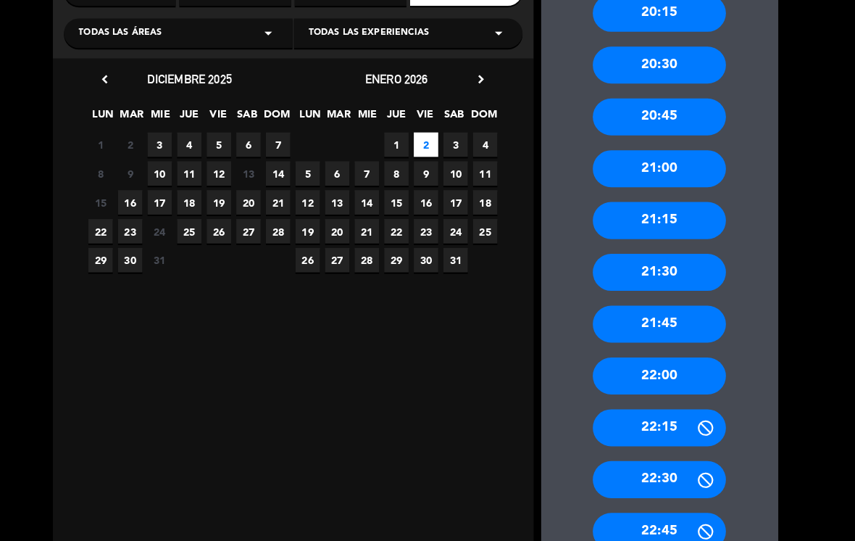
click at [678, 249] on div "21:30" at bounding box center [663, 267] width 130 height 36
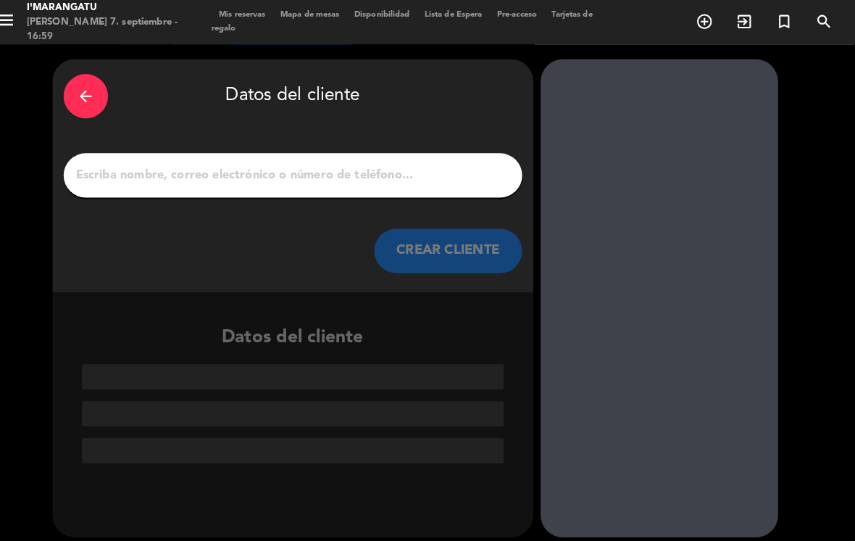
scroll to position [0, 0]
click at [222, 150] on div at bounding box center [304, 171] width 449 height 43
click at [292, 162] on input "1" at bounding box center [305, 172] width 428 height 20
click at [297, 162] on input "1" at bounding box center [305, 172] width 428 height 20
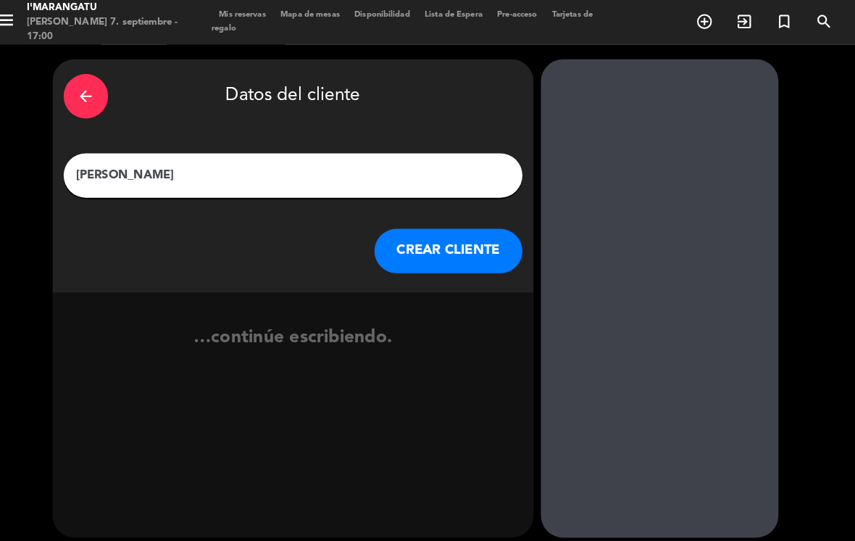
type input "[PERSON_NAME]"
click at [467, 224] on button "CREAR CLIENTE" at bounding box center [456, 245] width 145 height 43
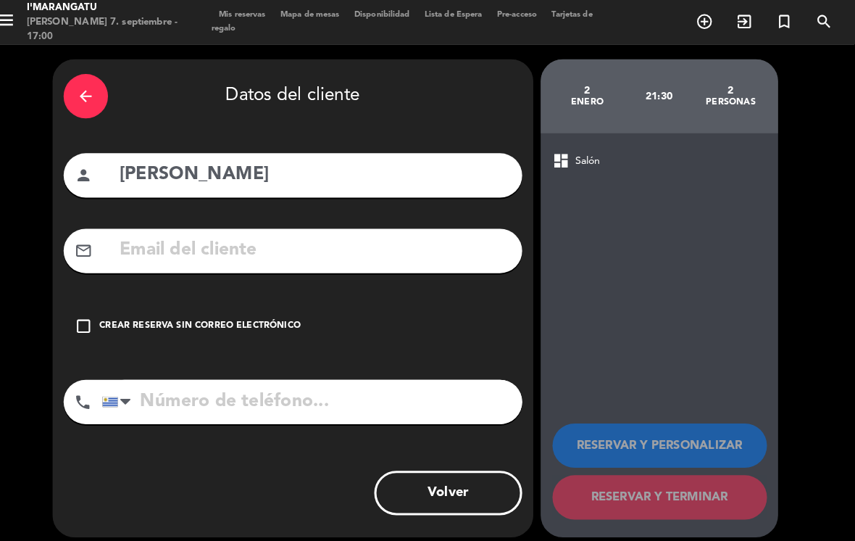
click at [91, 311] on icon "check_box_outline_blank" at bounding box center [99, 319] width 17 height 17
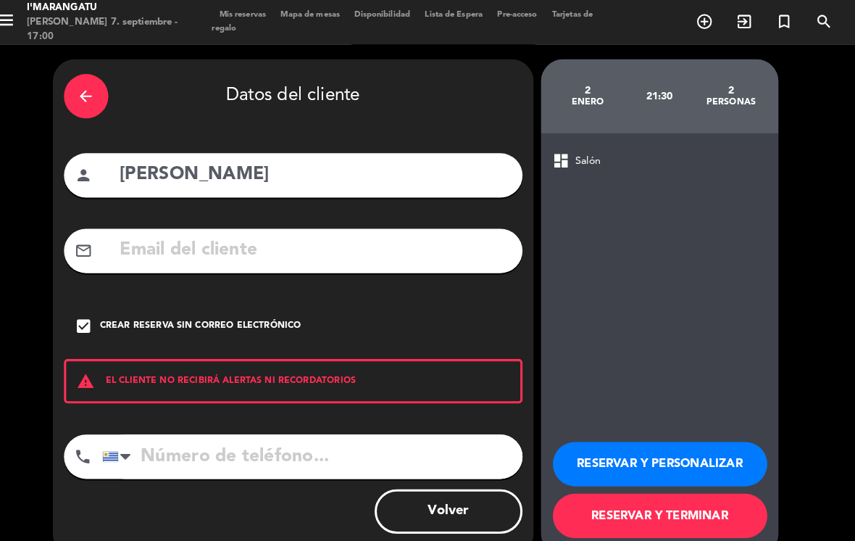
click at [291, 433] on input "tel" at bounding box center [323, 446] width 412 height 43
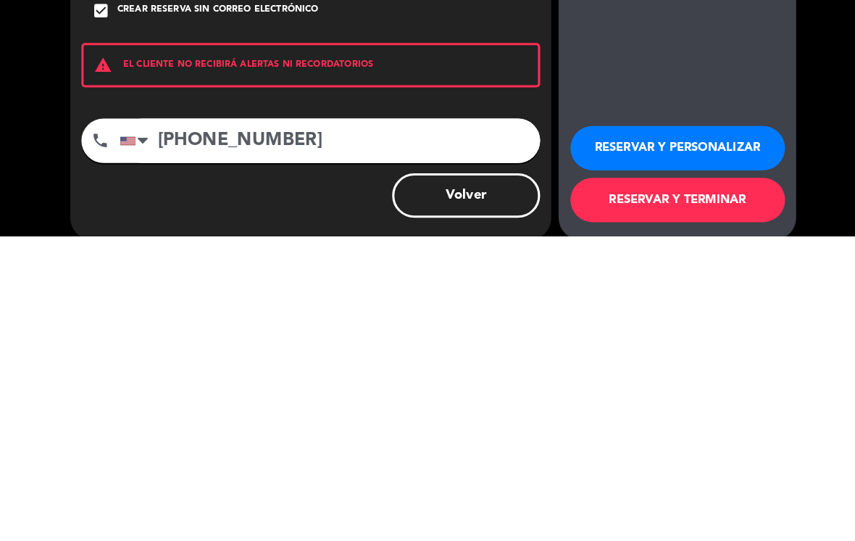
type input "[PHONE_NUMBER]"
click at [683, 483] on button "RESERVAR Y TERMINAR" at bounding box center [664, 504] width 210 height 43
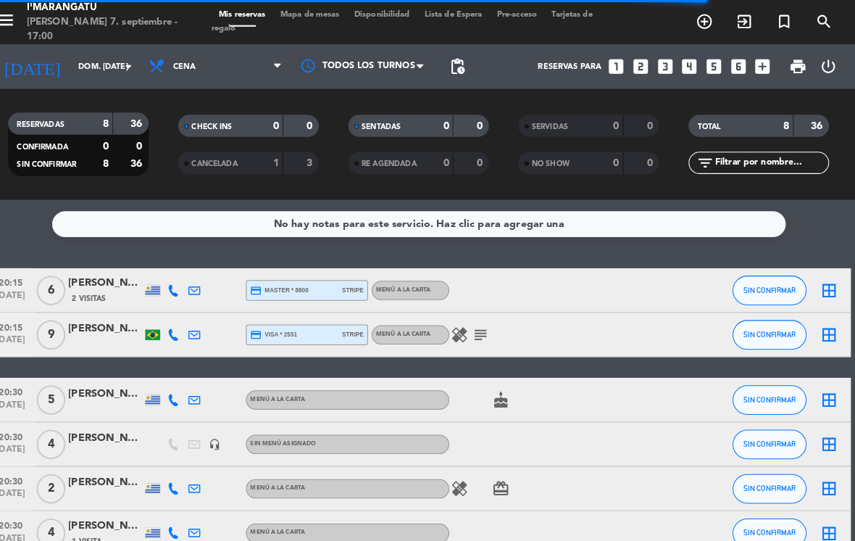
click at [87, 54] on input "dom. [DATE]" at bounding box center [140, 66] width 107 height 24
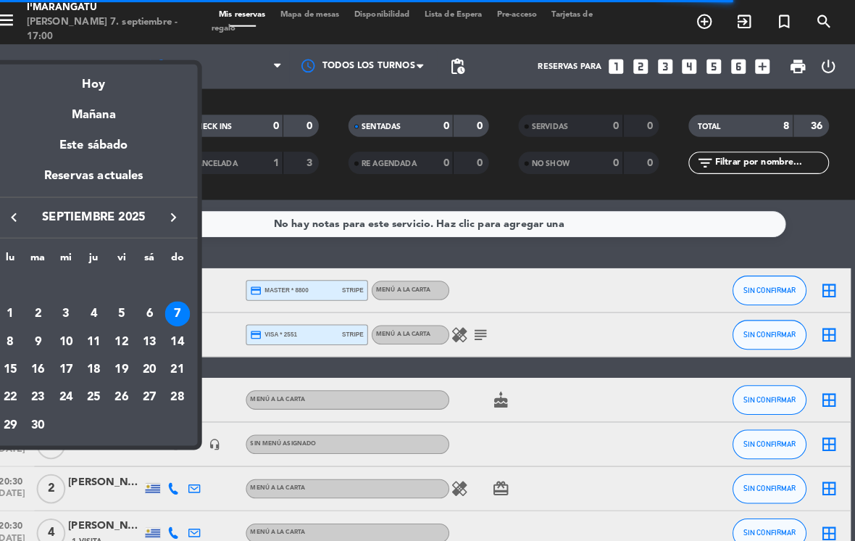
click at [179, 218] on icon "keyboard_arrow_right" at bounding box center [187, 212] width 17 height 17
click at [179, 212] on icon "keyboard_arrow_right" at bounding box center [187, 212] width 17 height 17
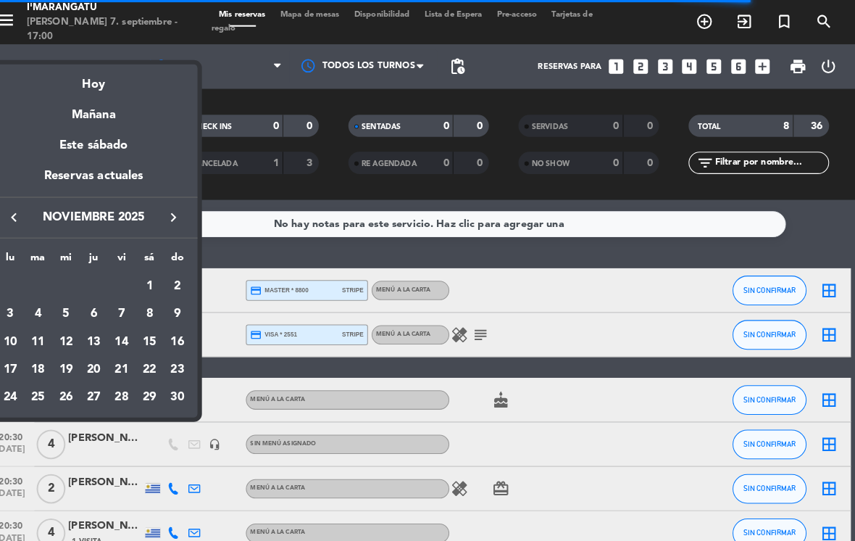
click at [179, 212] on icon "keyboard_arrow_right" at bounding box center [187, 212] width 17 height 17
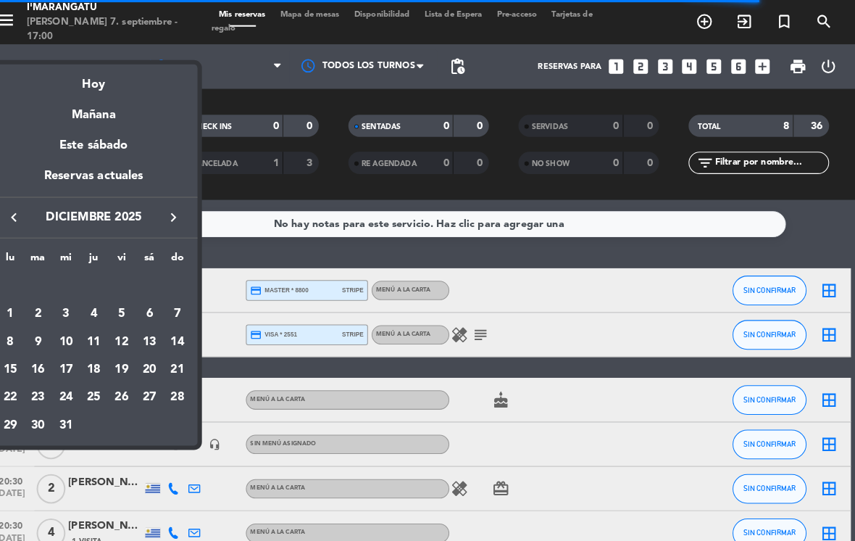
click at [179, 212] on icon "keyboard_arrow_right" at bounding box center [187, 212] width 17 height 17
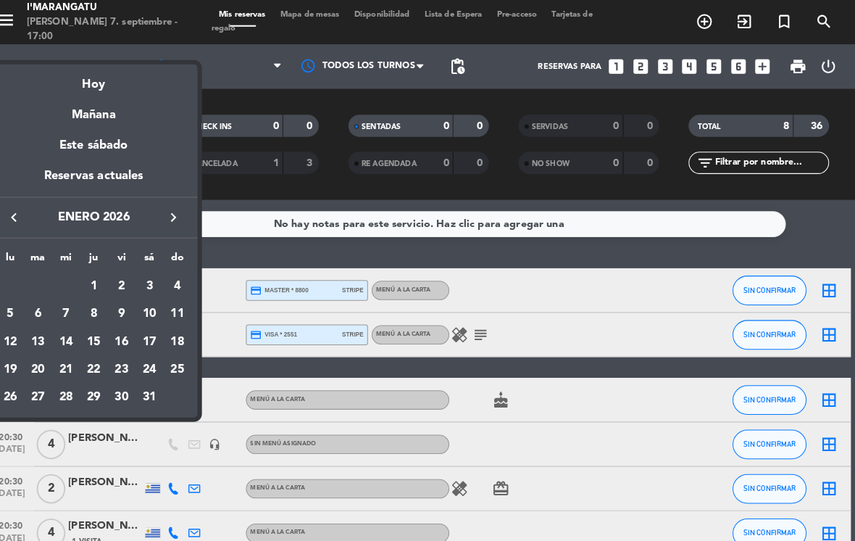
click at [124, 273] on div "2" at bounding box center [136, 280] width 25 height 25
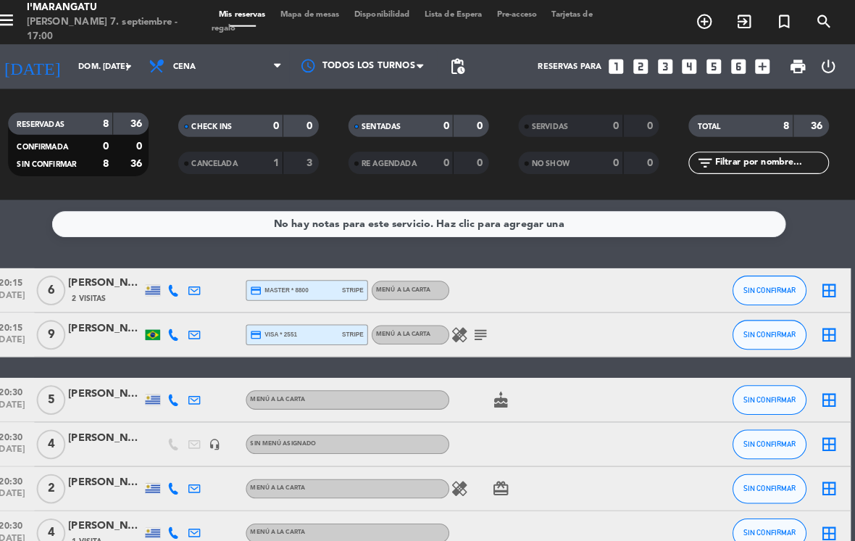
type input "vie. 2 ene."
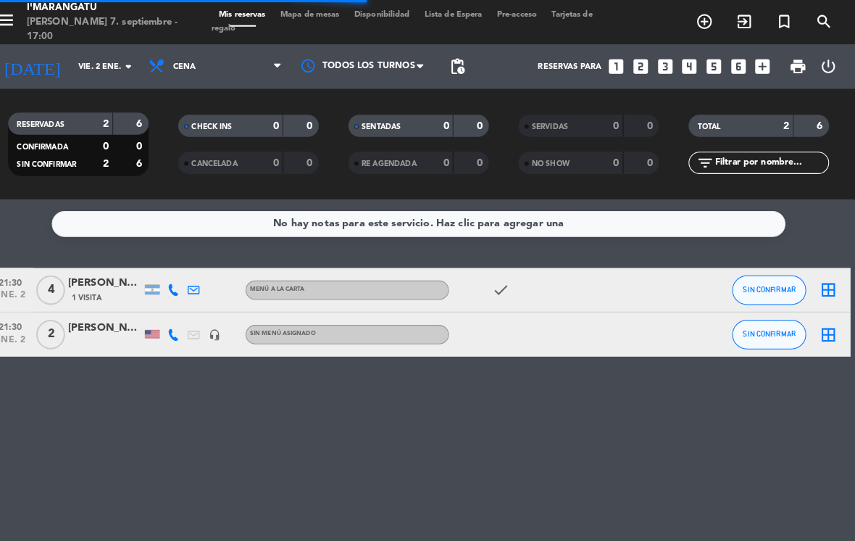
click at [92, 313] on div "[PERSON_NAME]" at bounding box center [120, 321] width 72 height 17
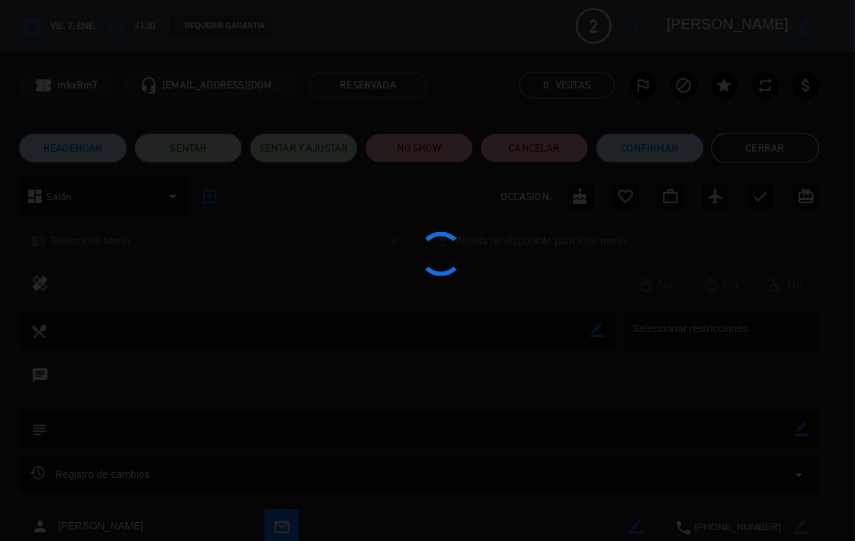
click at [566, 192] on div at bounding box center [427, 270] width 855 height 541
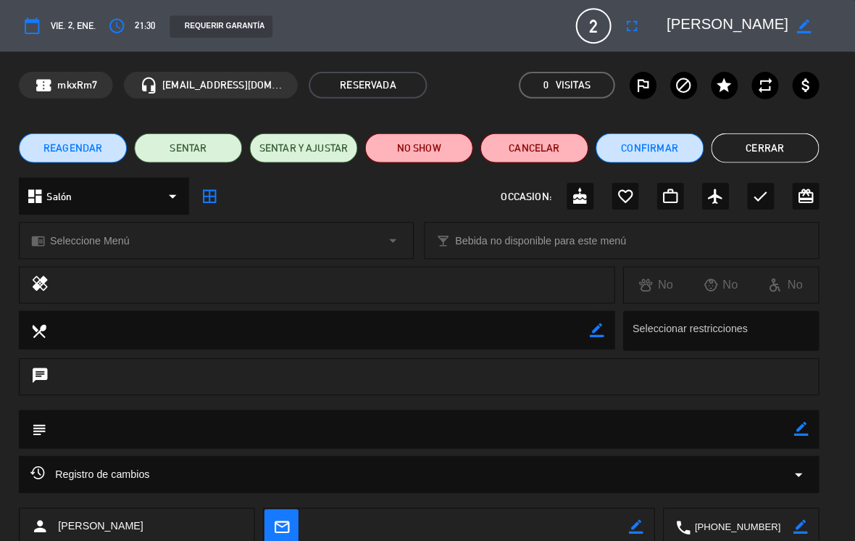
click at [577, 187] on icon "cake" at bounding box center [585, 191] width 17 height 17
click at [746, 144] on button "Cerrar" at bounding box center [767, 144] width 106 height 29
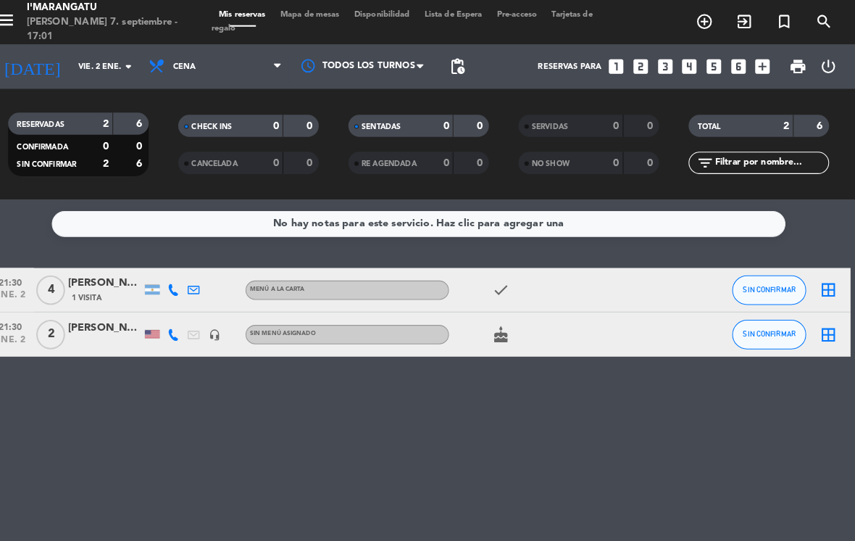
click at [683, 56] on icon "looks_4" at bounding box center [692, 65] width 19 height 19
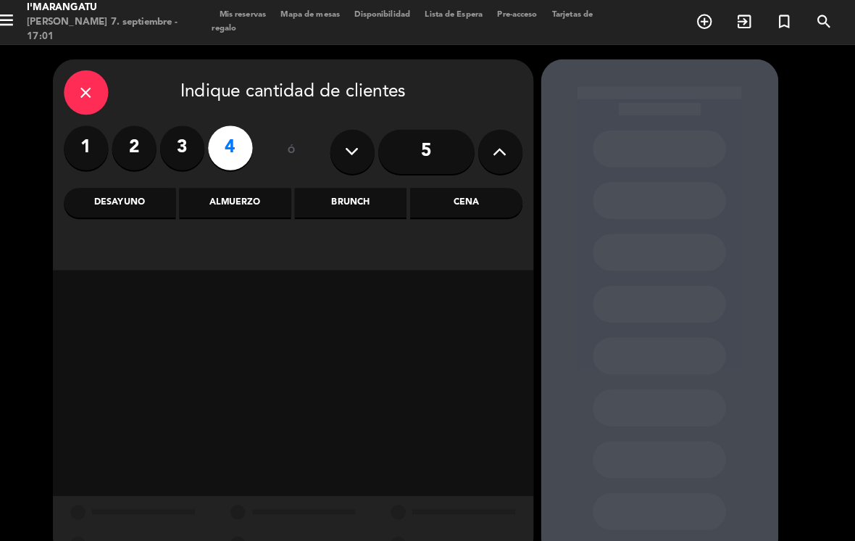
click at [86, 78] on div "close" at bounding box center [101, 90] width 43 height 43
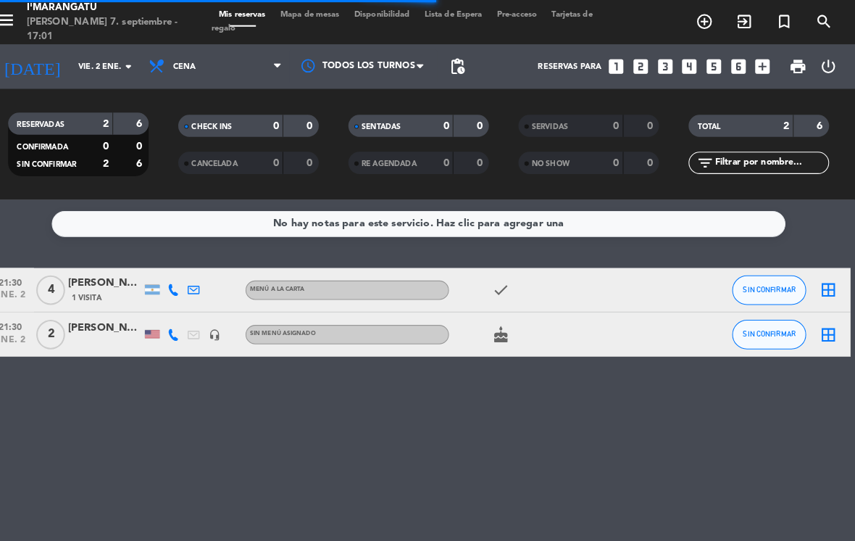
click at [87, 54] on input "vie. 2 ene." at bounding box center [140, 66] width 107 height 24
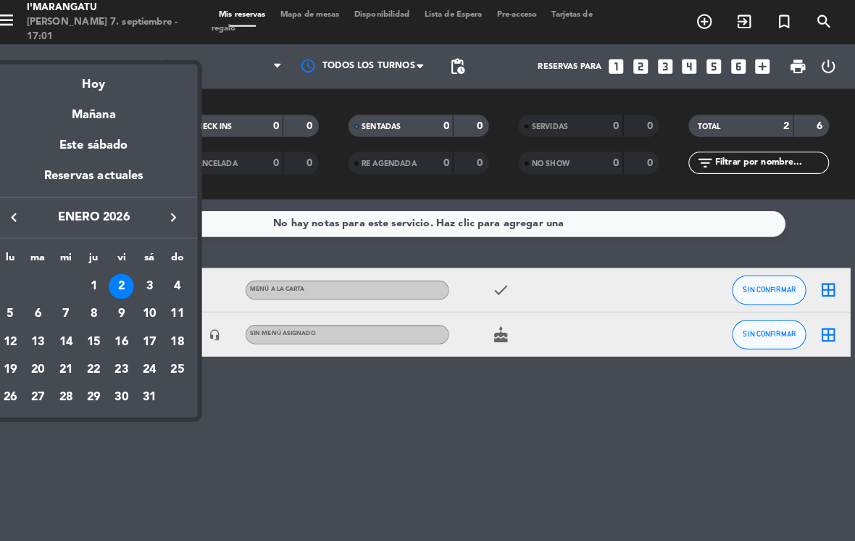
click at [124, 296] on div "9" at bounding box center [136, 307] width 25 height 25
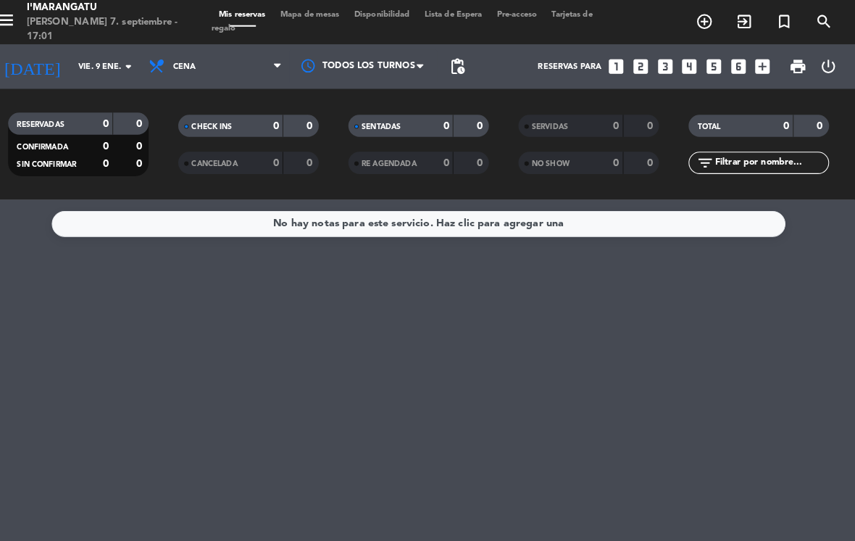
click at [87, 54] on input "vie. 9 ene." at bounding box center [140, 66] width 107 height 24
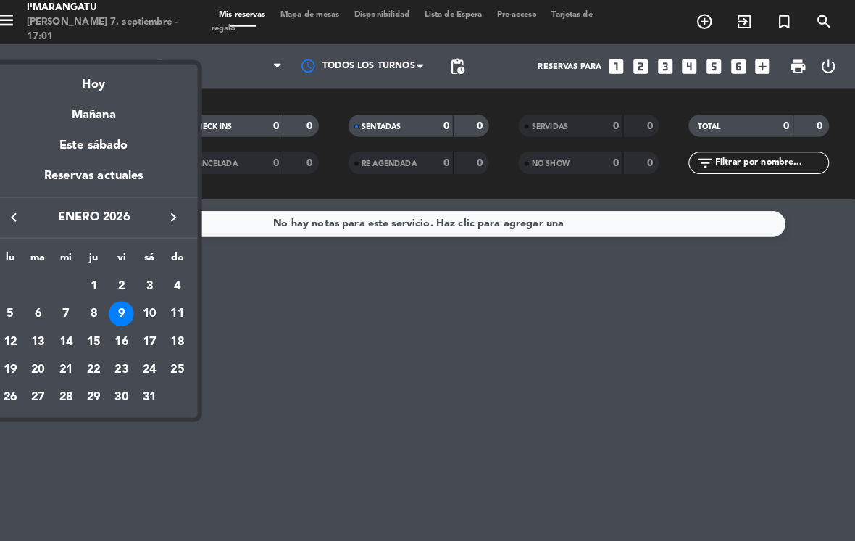
click at [86, 144] on div "Este sábado" at bounding box center [109, 142] width 203 height 41
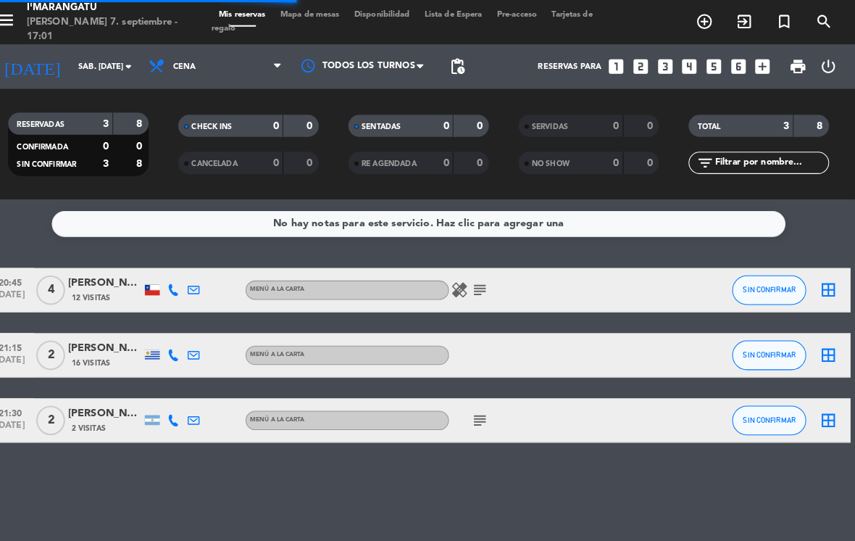
click at [87, 54] on input "sáb. [DATE]" at bounding box center [140, 66] width 107 height 24
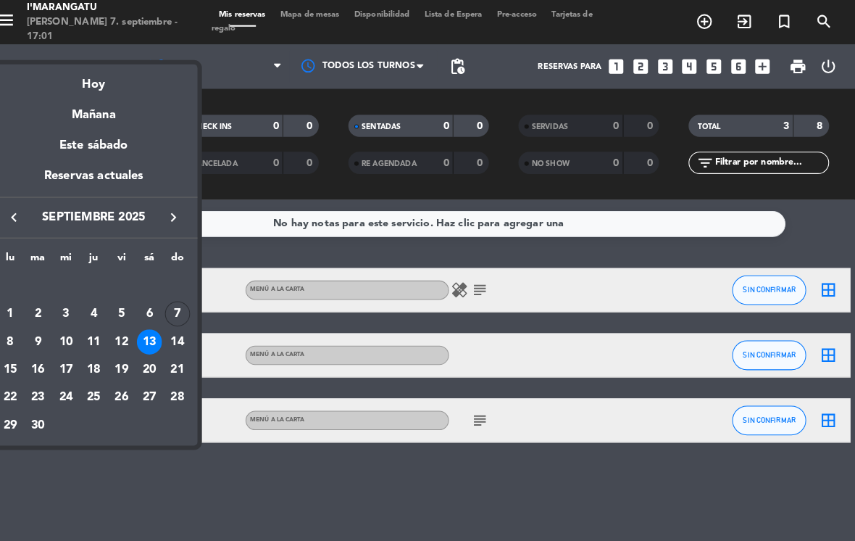
click at [151, 329] on div "13" at bounding box center [163, 334] width 25 height 25
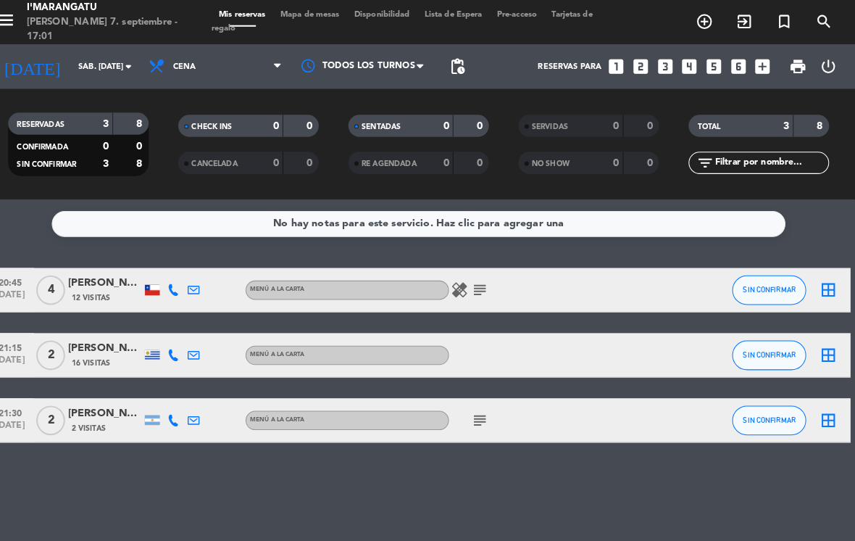
click at [87, 54] on input "sáb. [DATE]" at bounding box center [140, 66] width 107 height 24
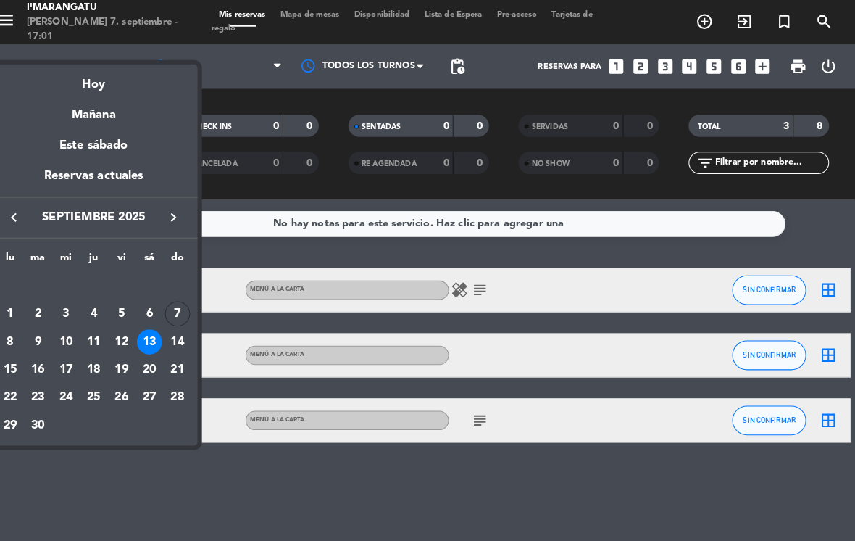
click at [152, 359] on div "20" at bounding box center [163, 362] width 25 height 25
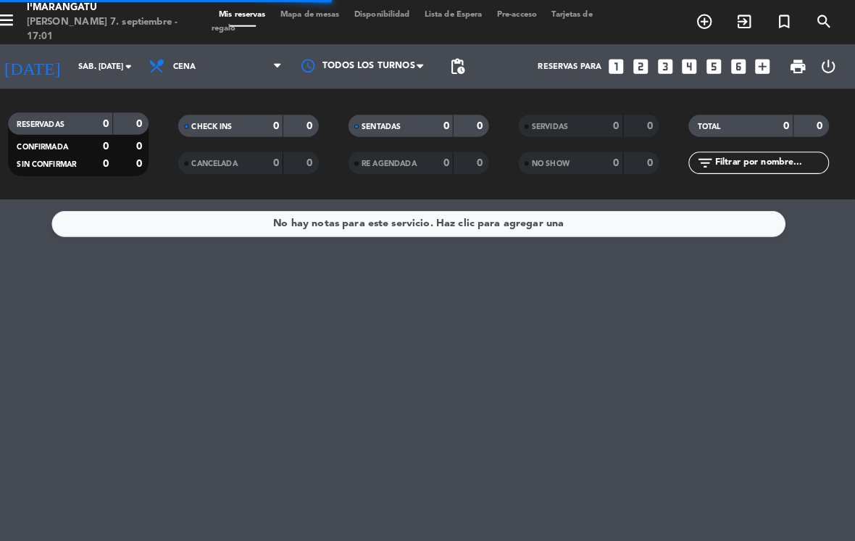
click at [87, 54] on input "sáb. [DATE]" at bounding box center [140, 66] width 107 height 24
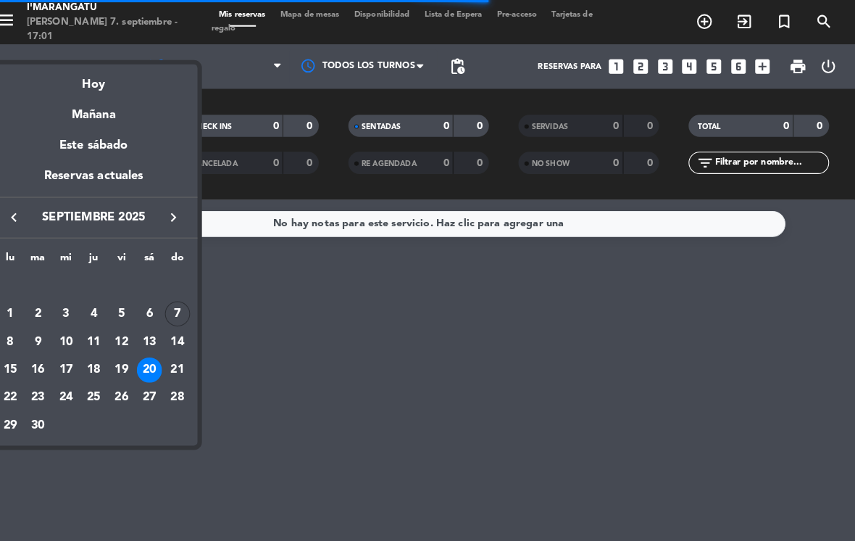
click at [124, 327] on div "12" at bounding box center [136, 334] width 25 height 25
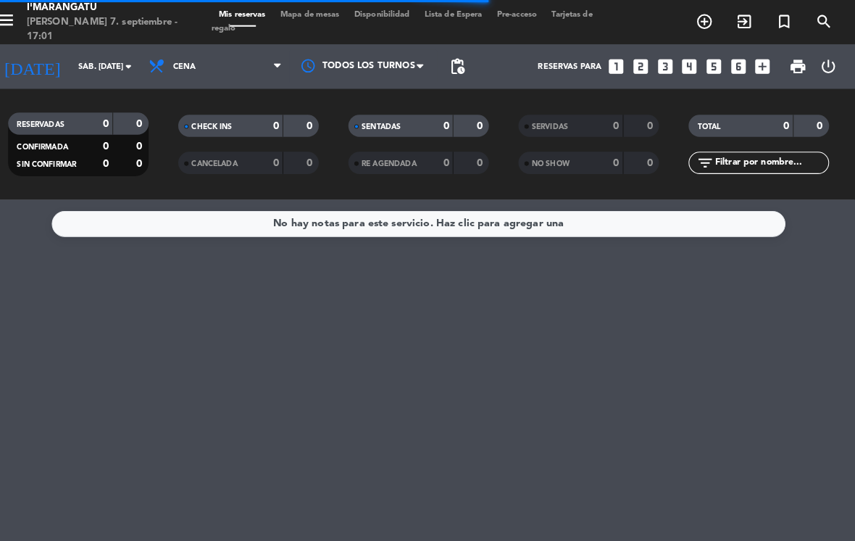
type input "vie. [DATE]"
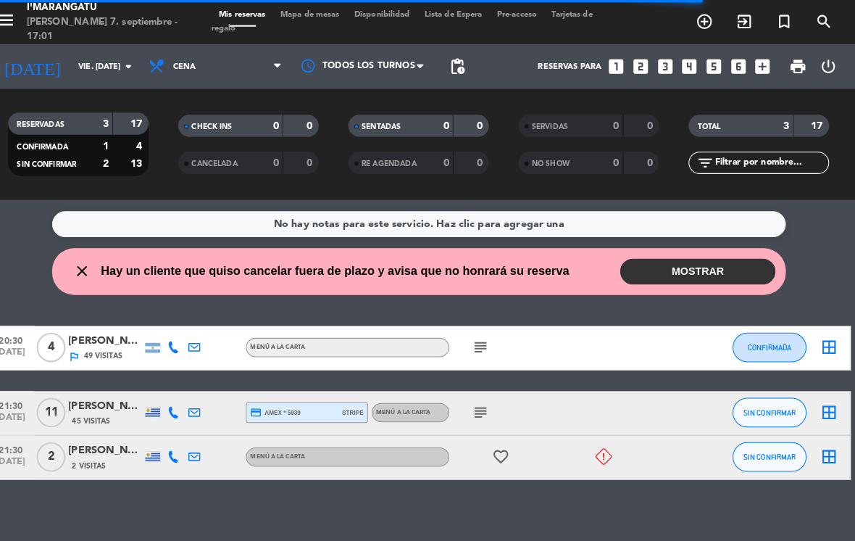
click at [479, 331] on icon "subject" at bounding box center [487, 339] width 17 height 17
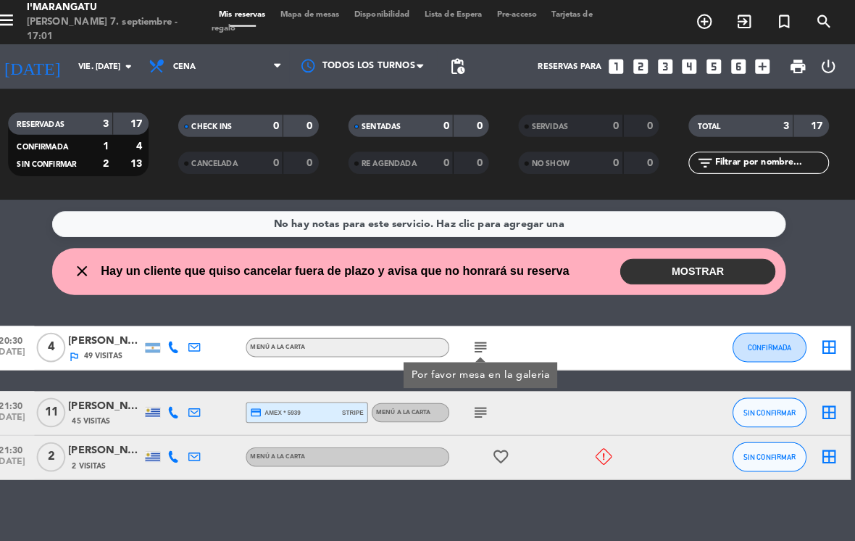
click at [110, 325] on div "[PERSON_NAME]" at bounding box center [120, 333] width 72 height 17
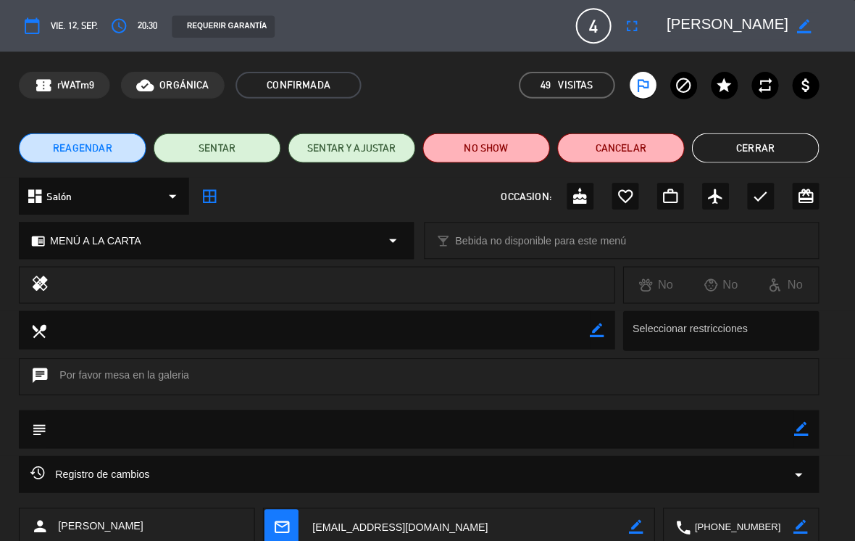
click at [628, 29] on icon "fullscreen" at bounding box center [636, 25] width 17 height 17
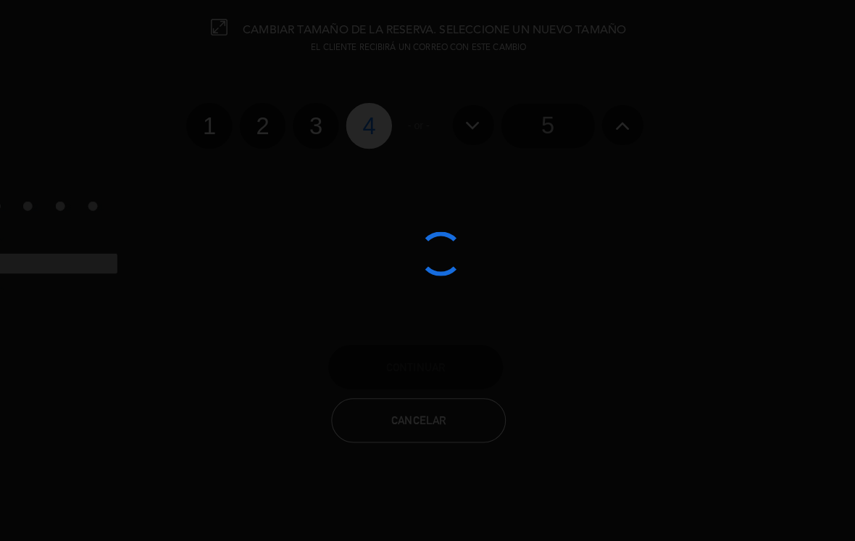
click at [619, 152] on div at bounding box center [427, 270] width 855 height 541
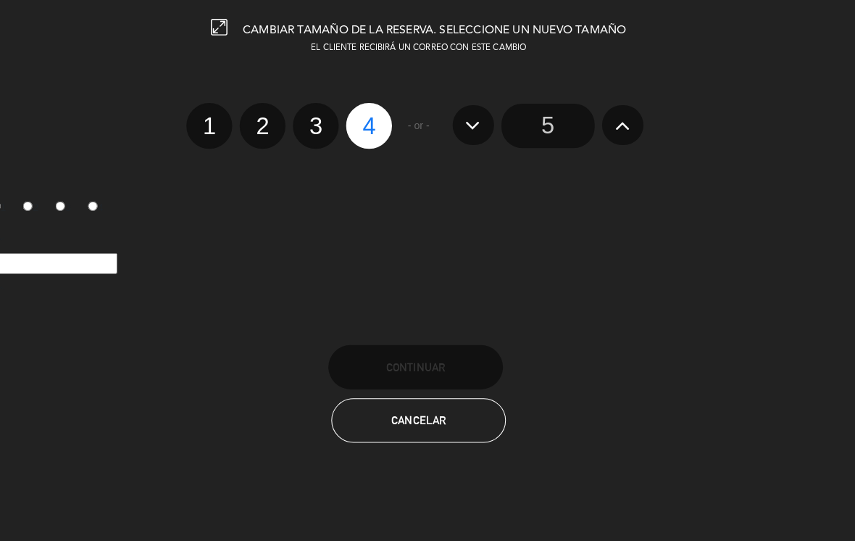
click at [620, 119] on icon at bounding box center [627, 122] width 15 height 23
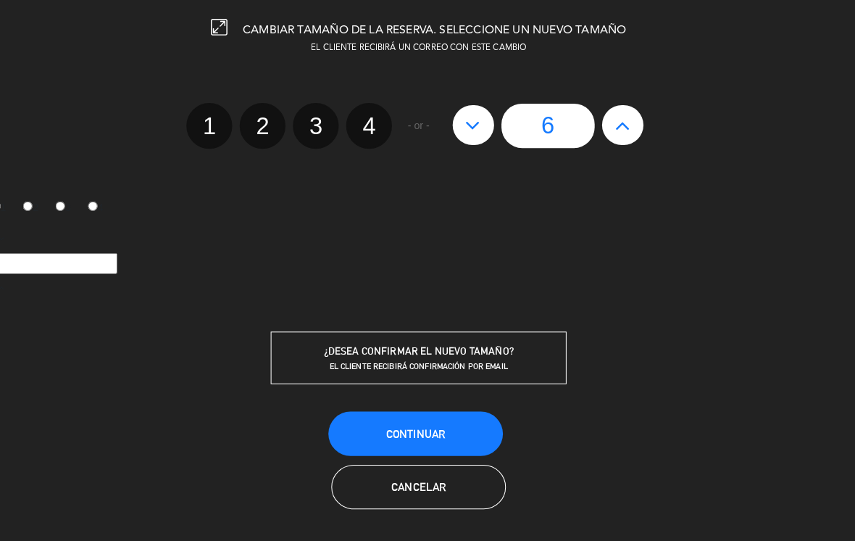
click at [620, 118] on icon at bounding box center [627, 122] width 15 height 23
type input "7"
click at [472, 123] on button at bounding box center [481, 122] width 41 height 39
type input "6"
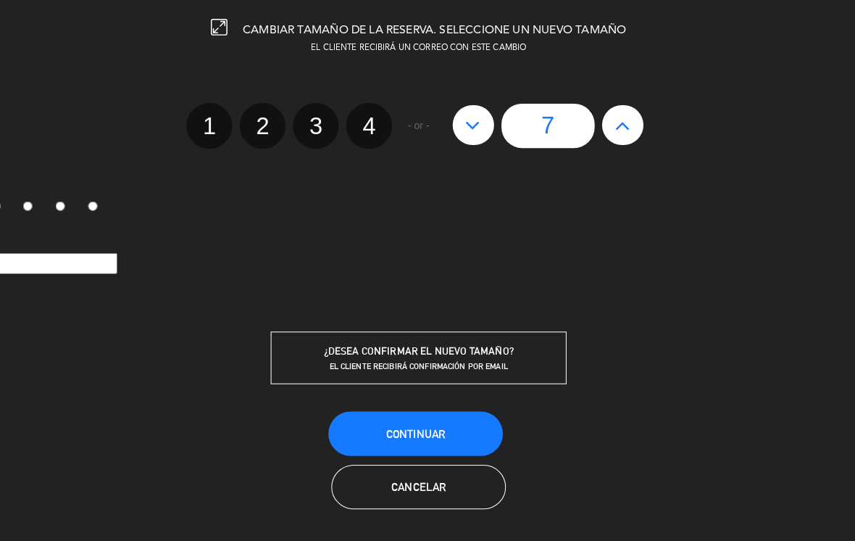
type input "6"
click at [428, 423] on span "Continuar" at bounding box center [425, 425] width 58 height 12
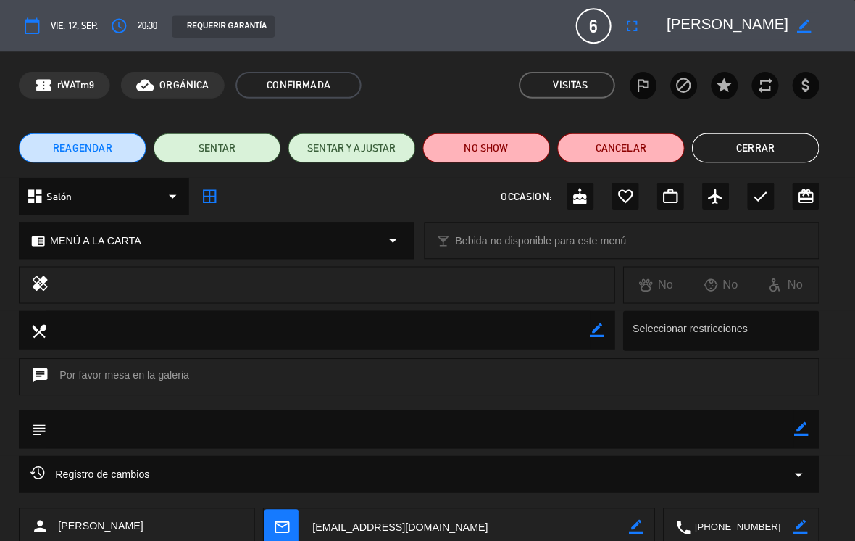
click at [745, 136] on button "Cerrar" at bounding box center [757, 144] width 125 height 29
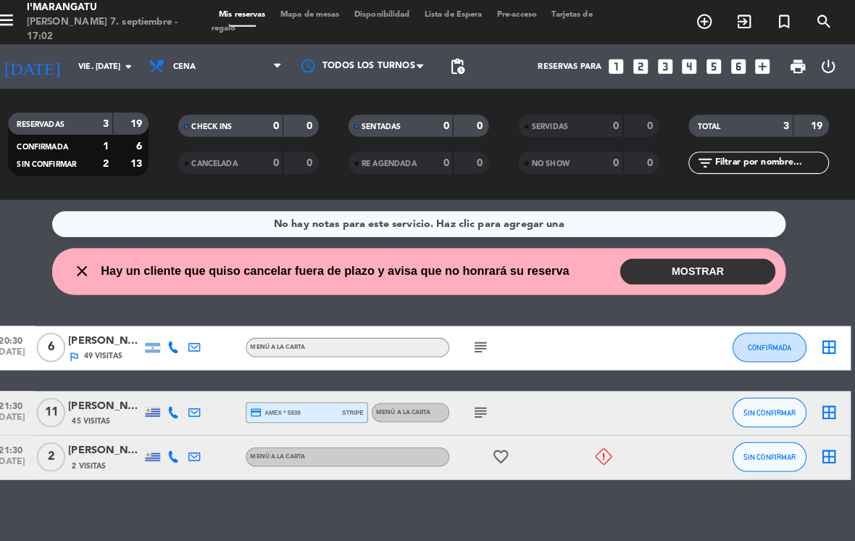
click at [479, 331] on icon "subject" at bounding box center [487, 339] width 17 height 17
click at [479, 395] on icon "subject" at bounding box center [487, 403] width 17 height 17
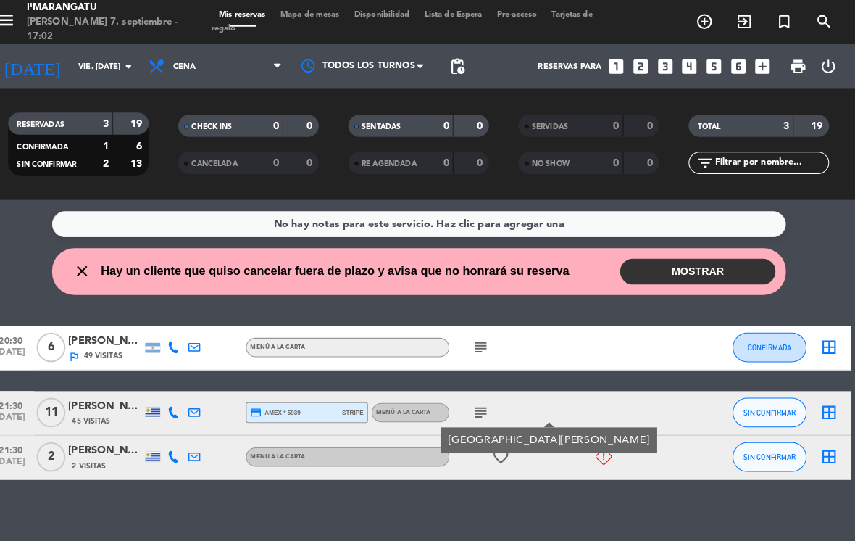
click at [479, 395] on icon "subject" at bounding box center [487, 403] width 17 height 17
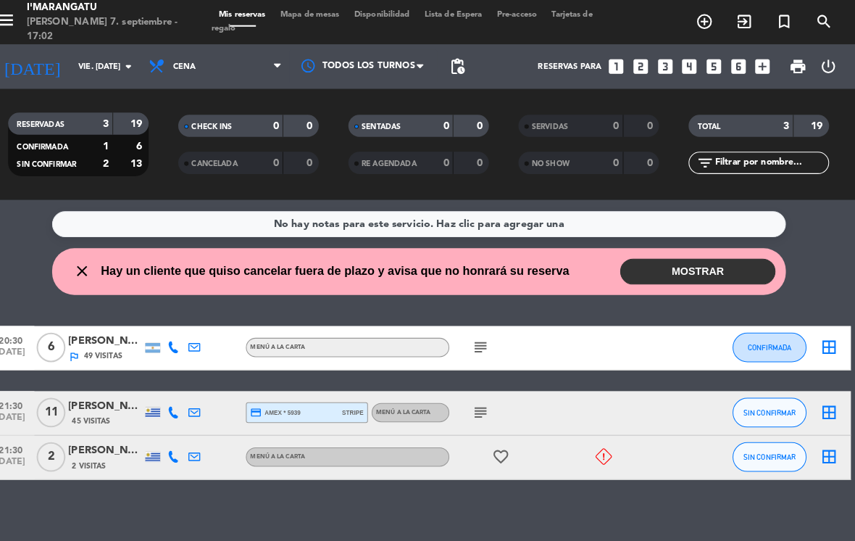
click at [600, 439] on icon at bounding box center [608, 447] width 16 height 16
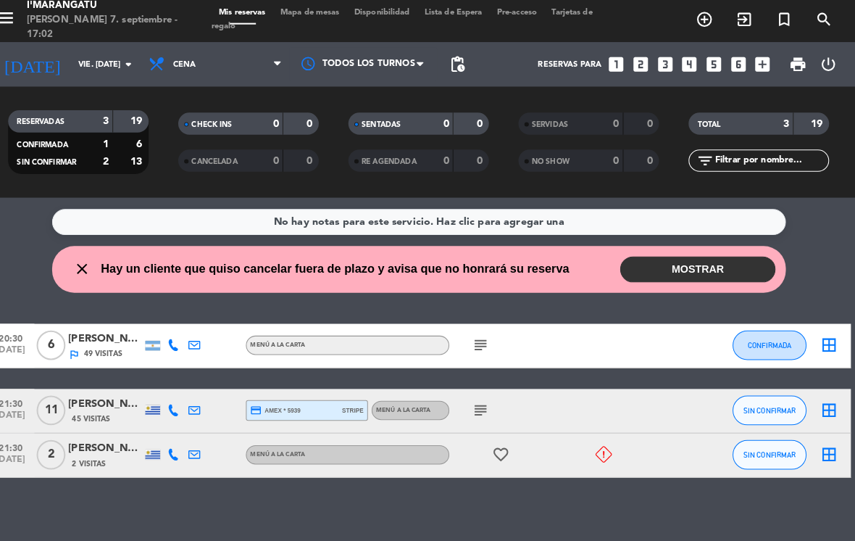
click at [671, 253] on button "MOSTRAR" at bounding box center [701, 265] width 152 height 25
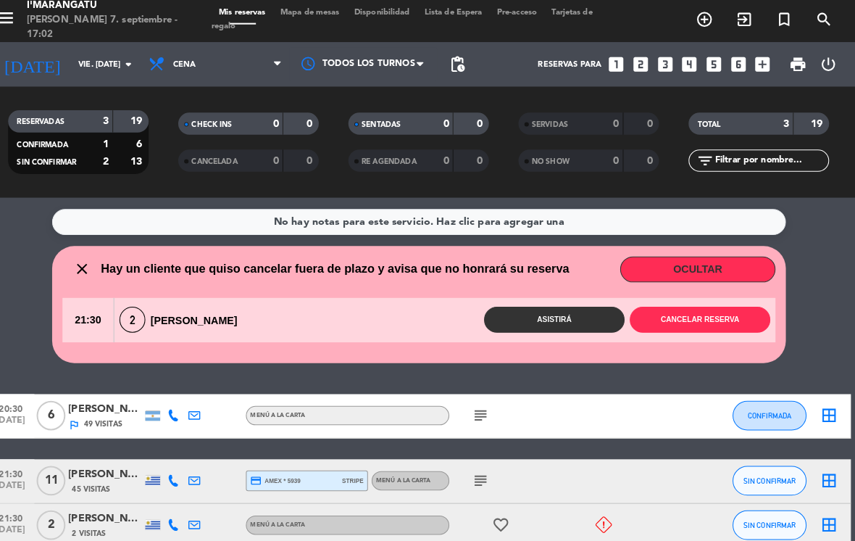
click at [707, 302] on button "Cancelar reserva" at bounding box center [703, 314] width 138 height 25
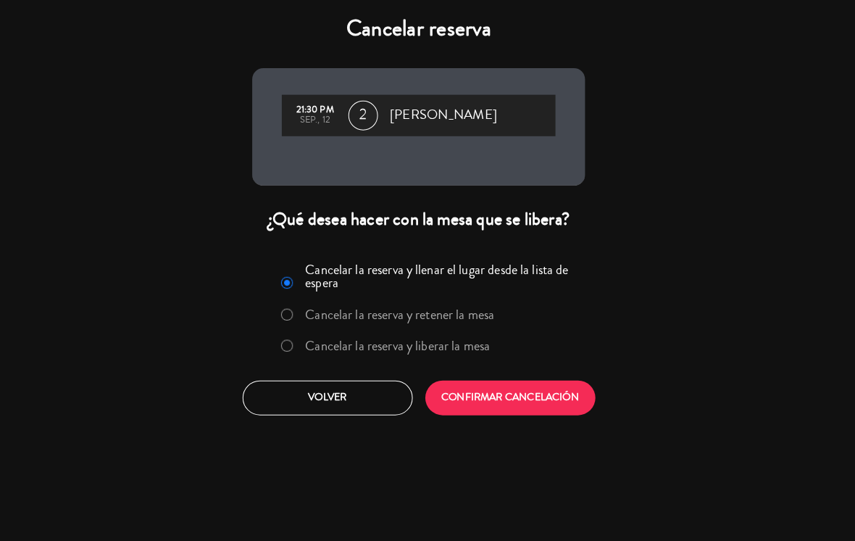
click at [457, 381] on button "CONFIRMAR CANCELACIÓN" at bounding box center [517, 392] width 167 height 34
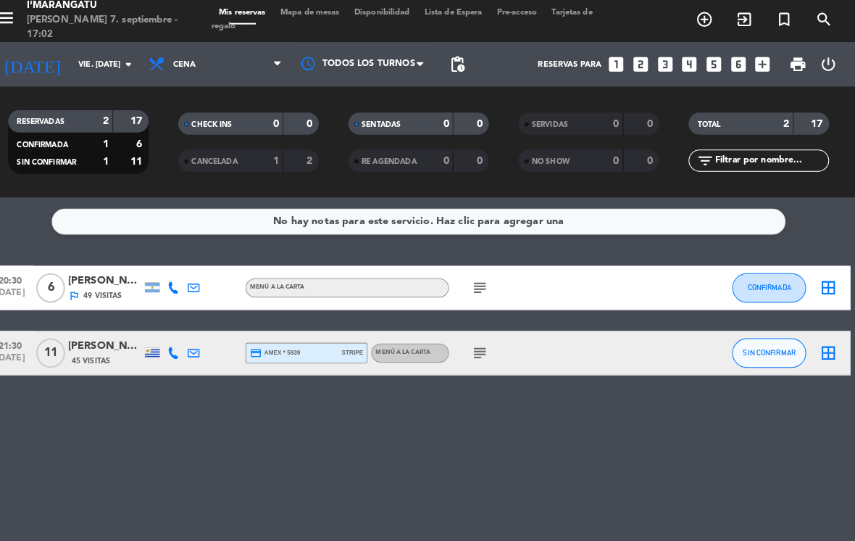
click at [87, 54] on input "vie. [DATE]" at bounding box center [140, 66] width 107 height 24
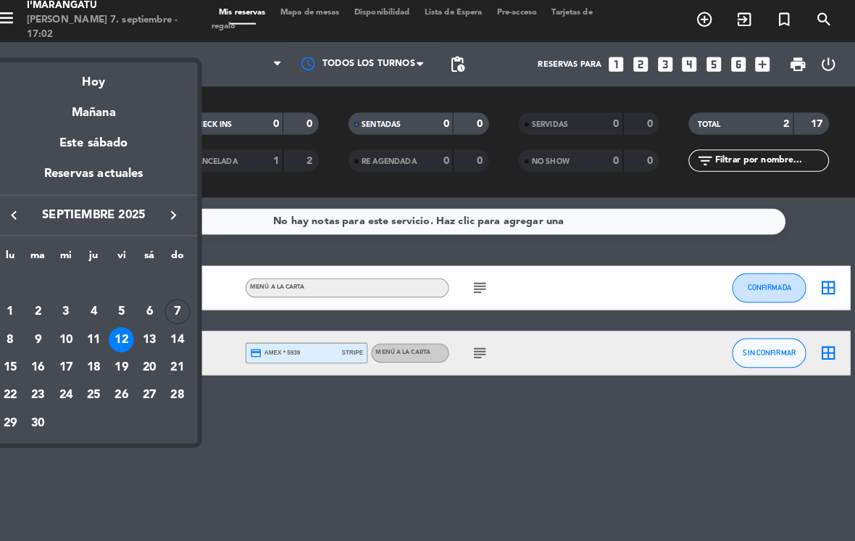
click at [118, 111] on div "Mañana" at bounding box center [109, 108] width 203 height 30
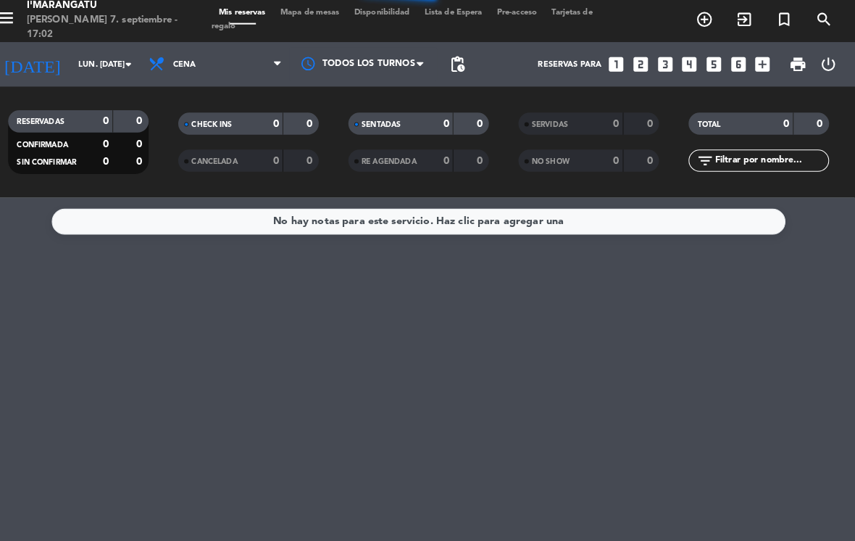
click at [286, 59] on span at bounding box center [293, 66] width 14 height 14
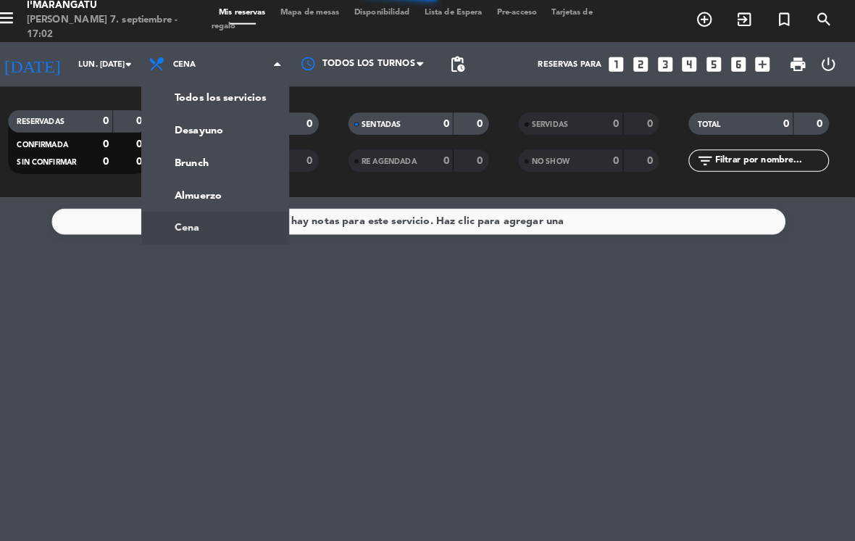
click at [262, 51] on span "Cena" at bounding box center [228, 65] width 145 height 32
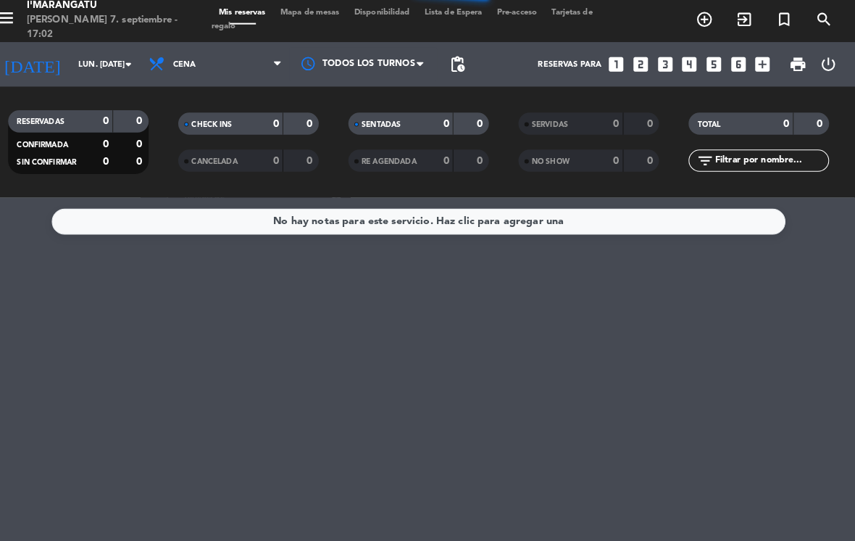
click at [254, 49] on span "Cena" at bounding box center [228, 65] width 145 height 32
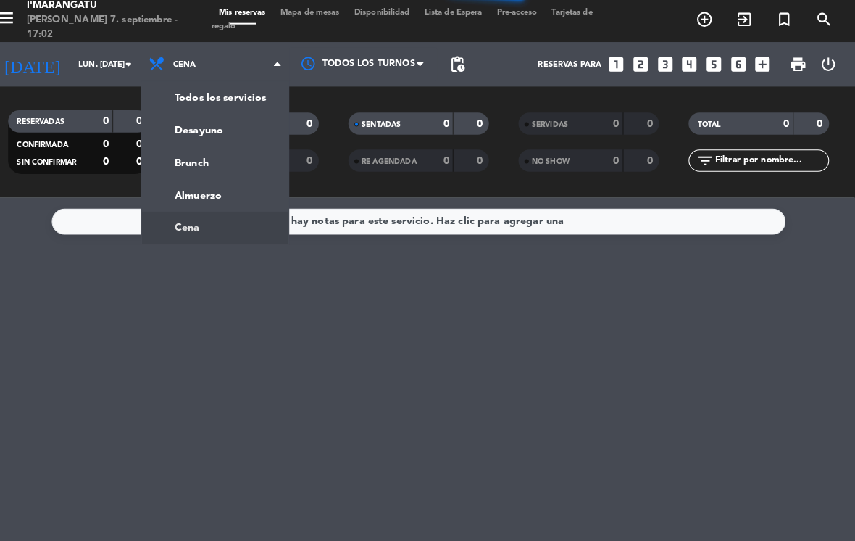
click at [221, 169] on div "menu I'marangatu [PERSON_NAME] 7. septiembre - 17:02 Mis reservas Mapa de mesas…" at bounding box center [427, 98] width 855 height 196
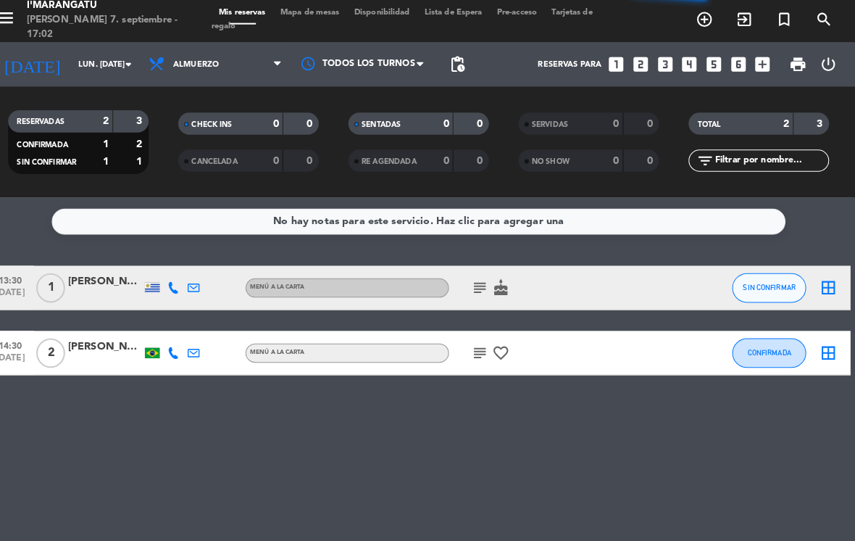
click at [87, 54] on input "lun. [DATE]" at bounding box center [140, 66] width 107 height 24
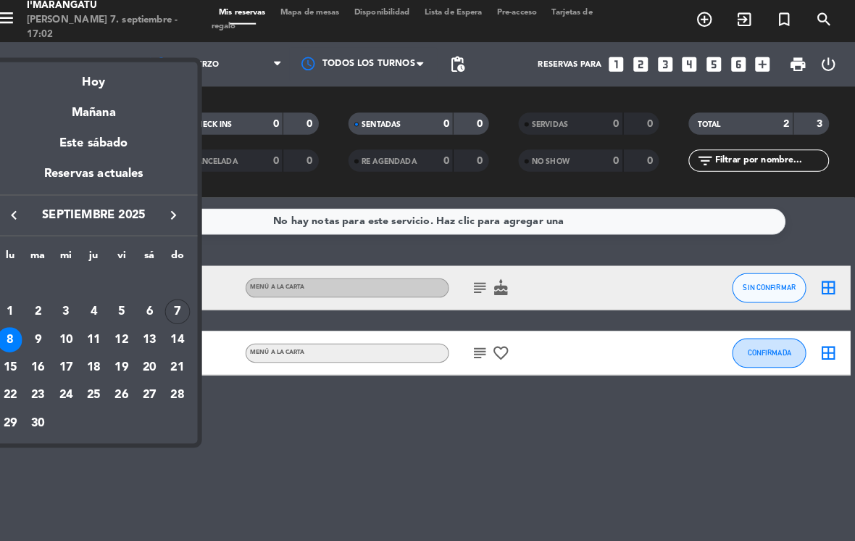
click at [70, 333] on div "10" at bounding box center [82, 334] width 25 height 25
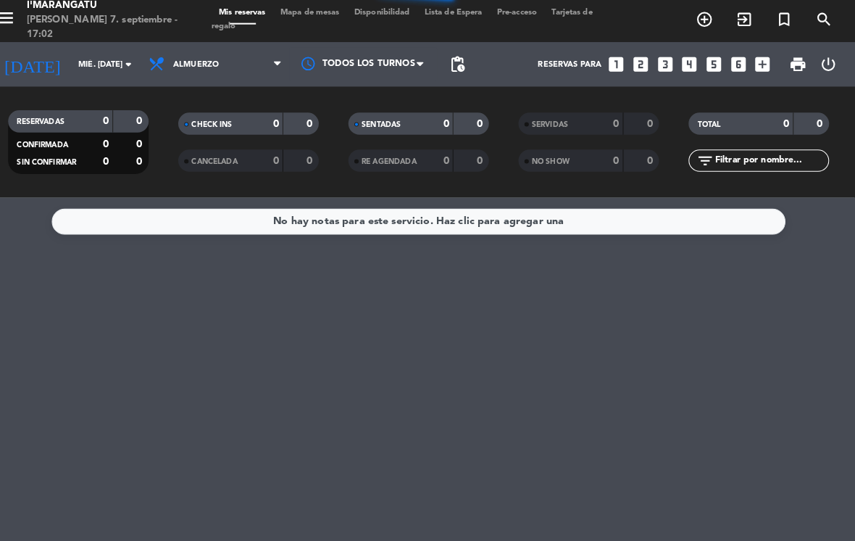
click at [234, 49] on span "Almuerzo" at bounding box center [228, 65] width 145 height 32
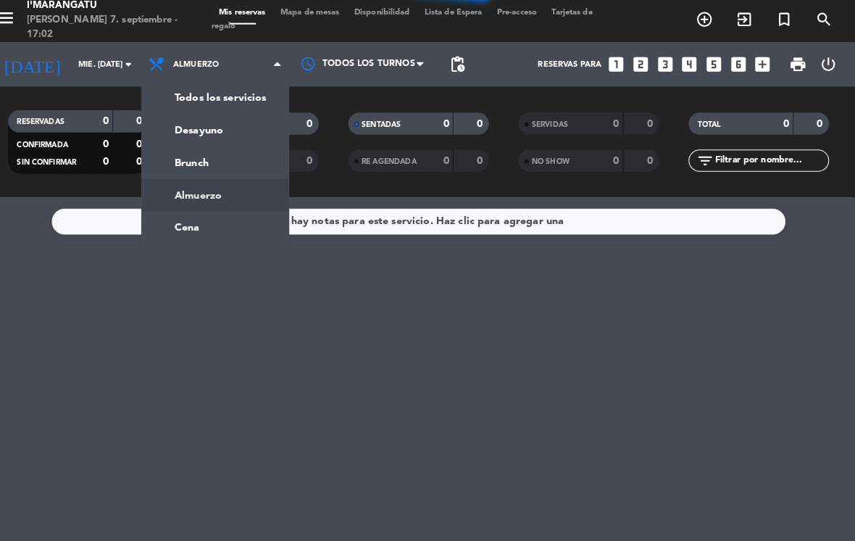
click at [228, 74] on div "menu I'marangatu [PERSON_NAME] 7. septiembre - 17:02 Mis reservas Mapa de mesas…" at bounding box center [427, 98] width 855 height 196
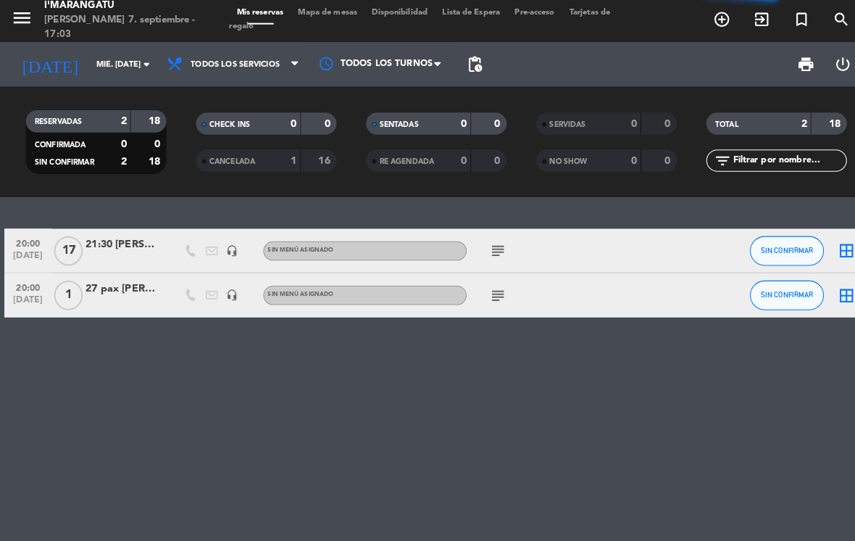
click at [117, 54] on input "mié. [DATE]" at bounding box center [140, 66] width 107 height 24
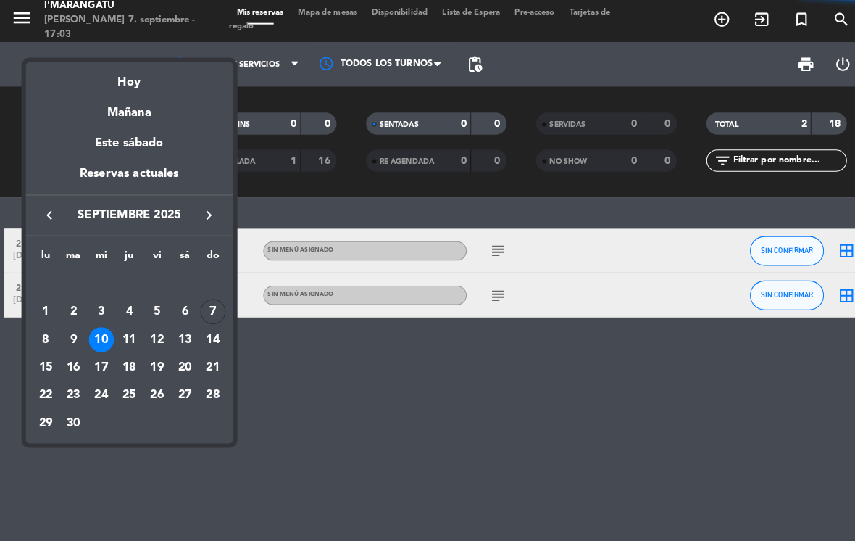
click at [130, 330] on div "11" at bounding box center [127, 334] width 25 height 25
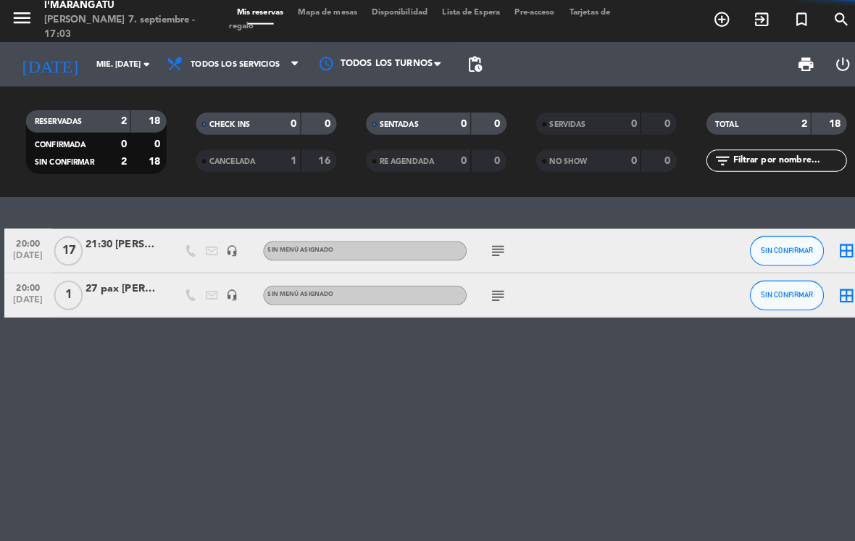
type input "[DEMOGRAPHIC_DATA] [DATE]"
